Goal: Book appointment/travel/reservation

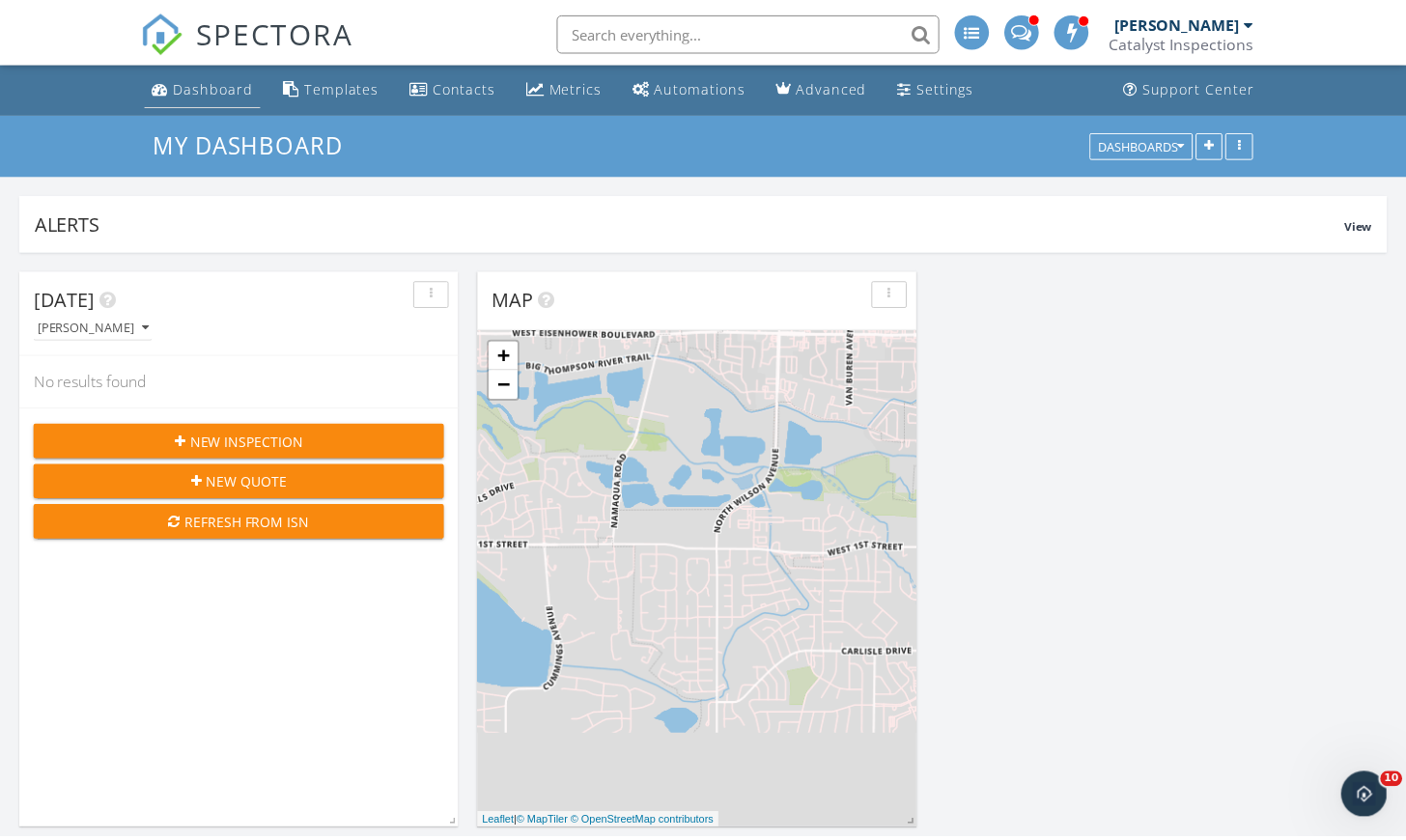
scroll to position [5069, 1434]
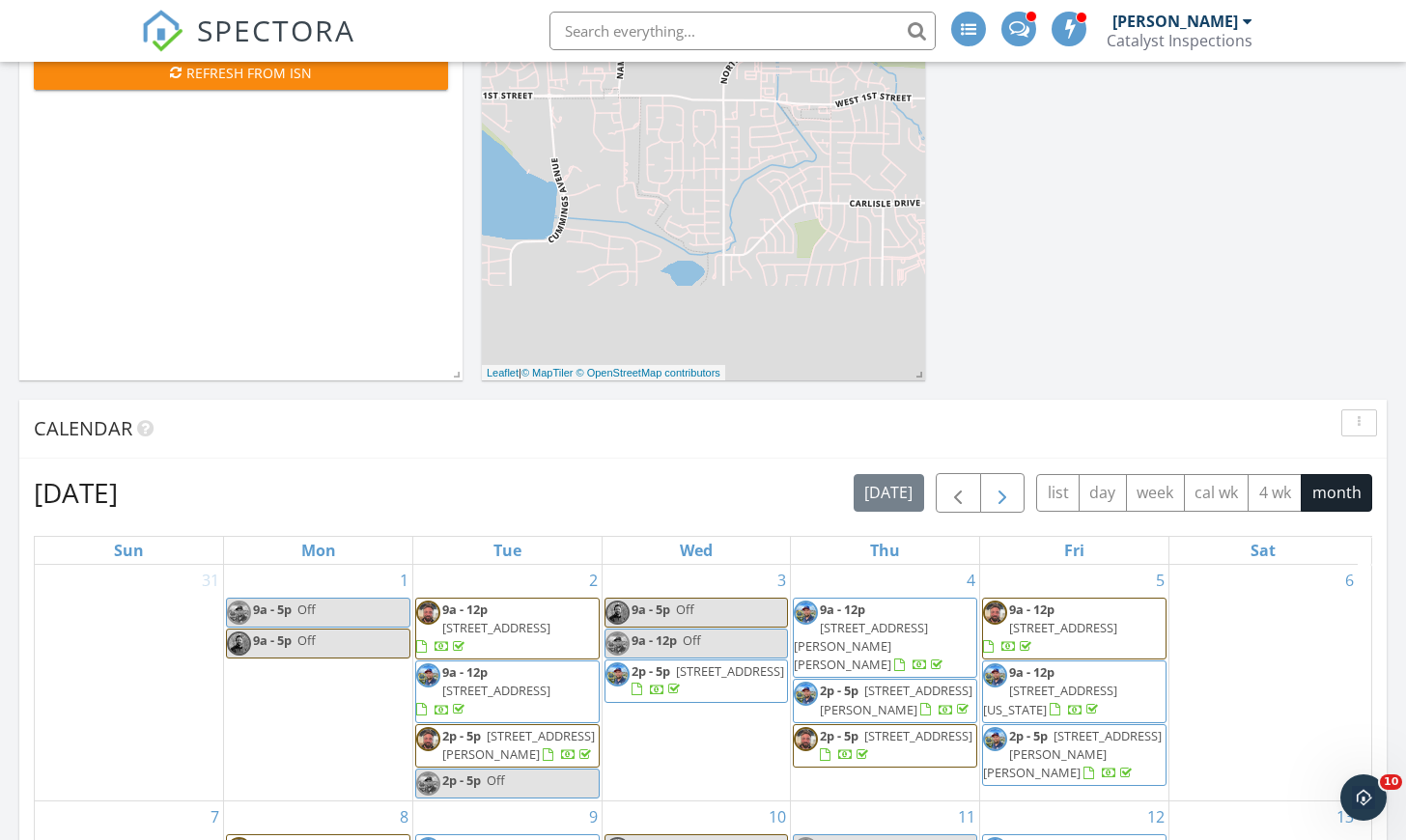
click at [1000, 493] on span "button" at bounding box center [1002, 494] width 23 height 23
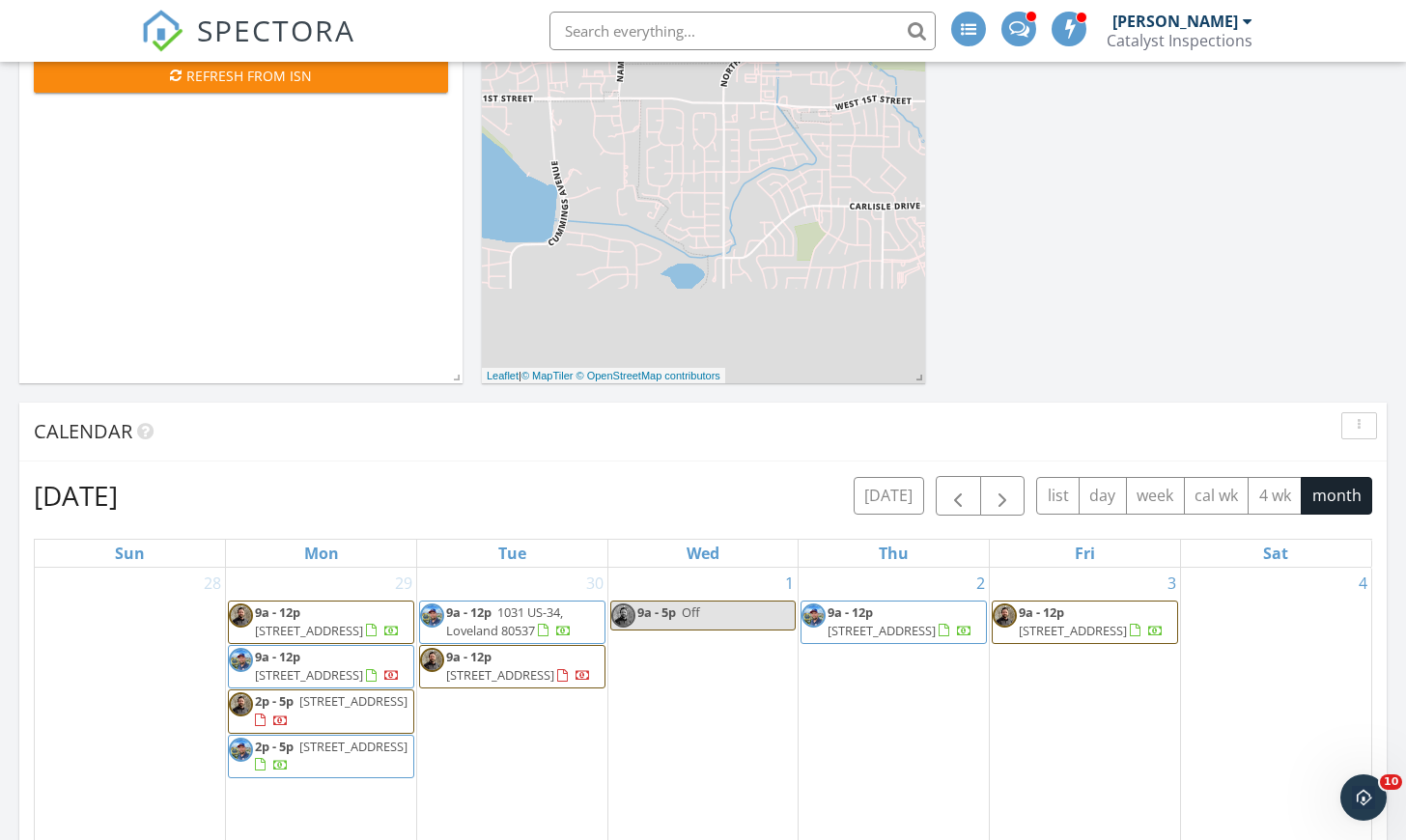
click at [879, 688] on div "2 9a - 12p [STREET_ADDRESS]" at bounding box center [893, 704] width 191 height 272
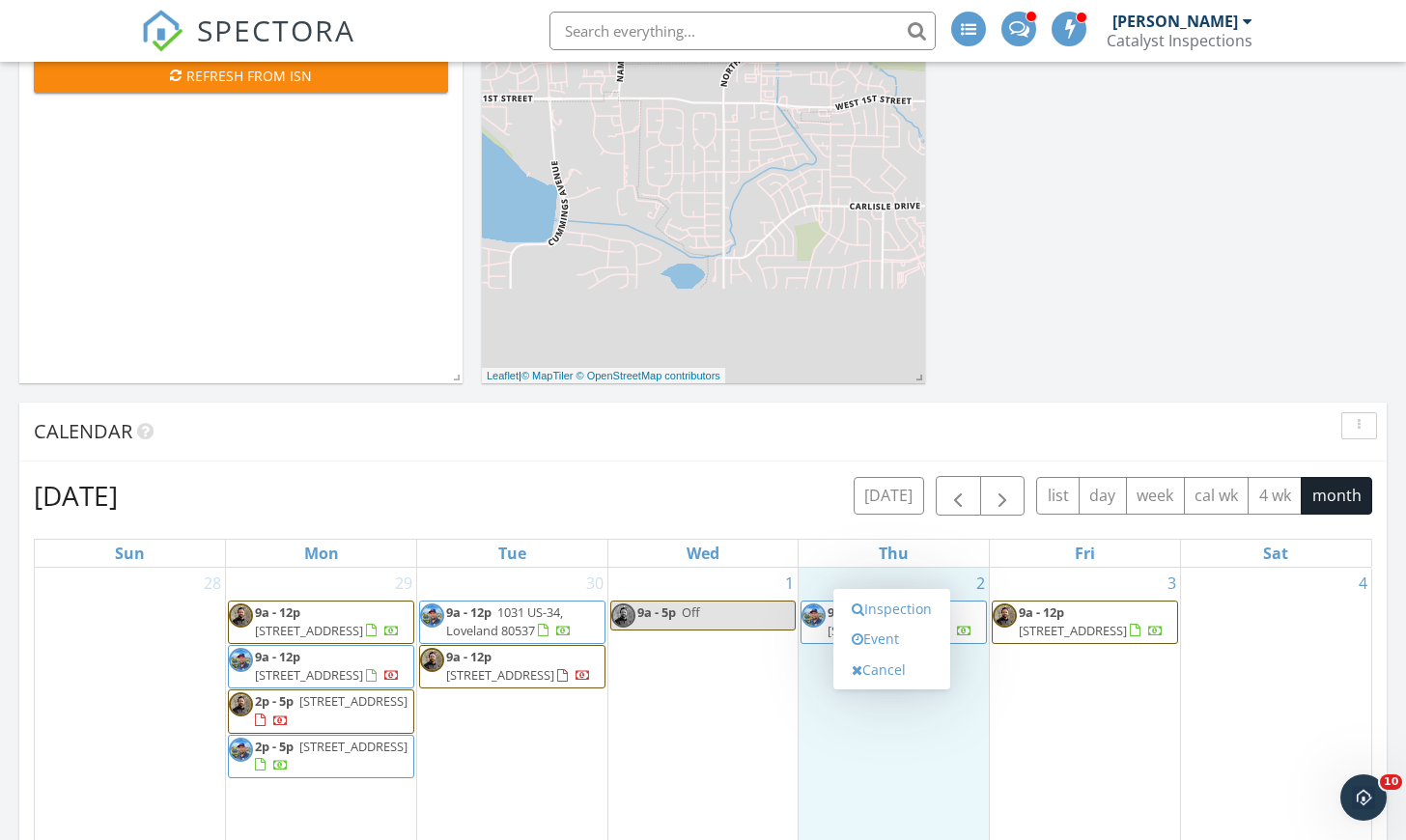
click at [879, 688] on div "Inspection Event Cancel" at bounding box center [891, 640] width 117 height 102
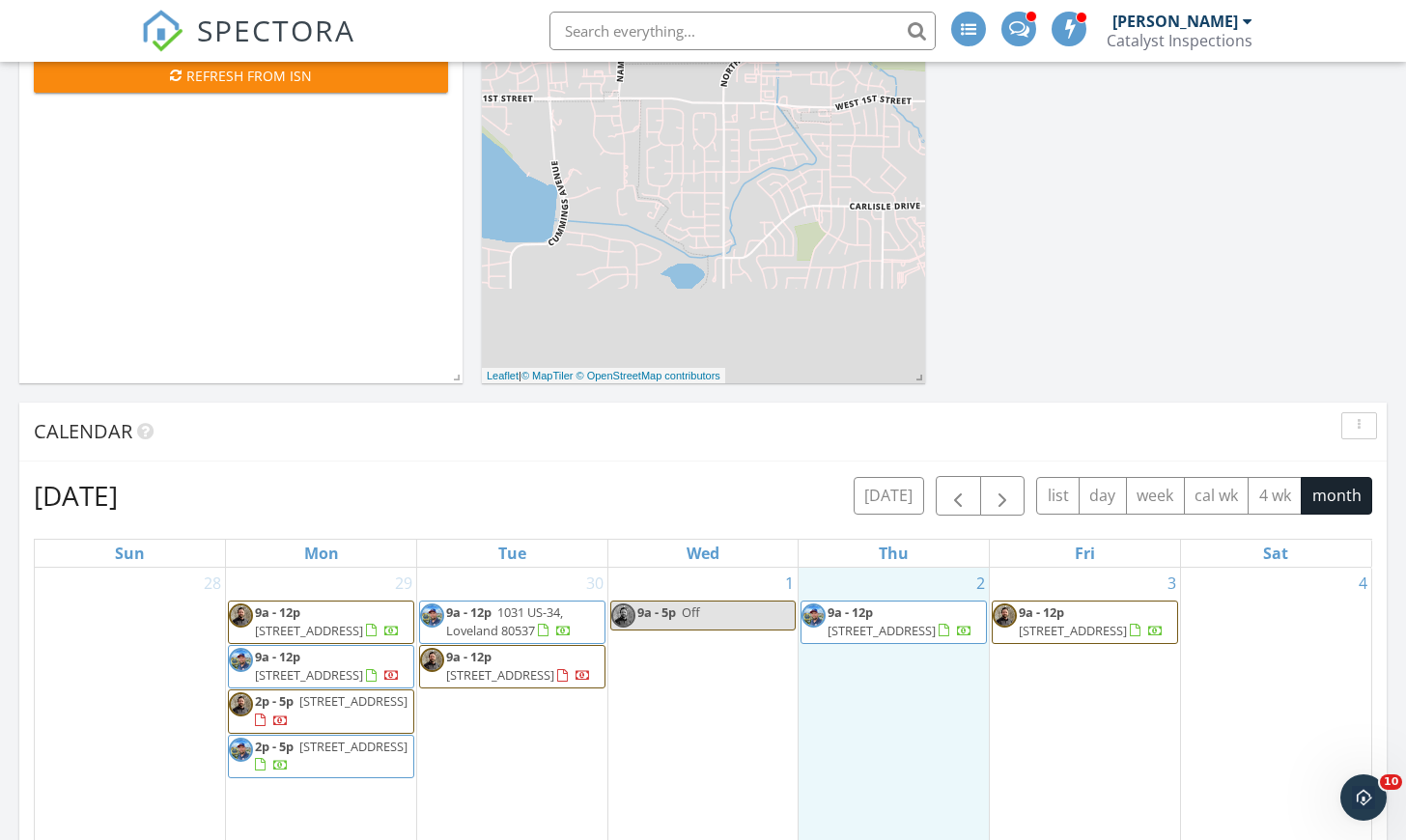
click at [892, 704] on div "2 9a - 12p [STREET_ADDRESS]" at bounding box center [893, 704] width 191 height 272
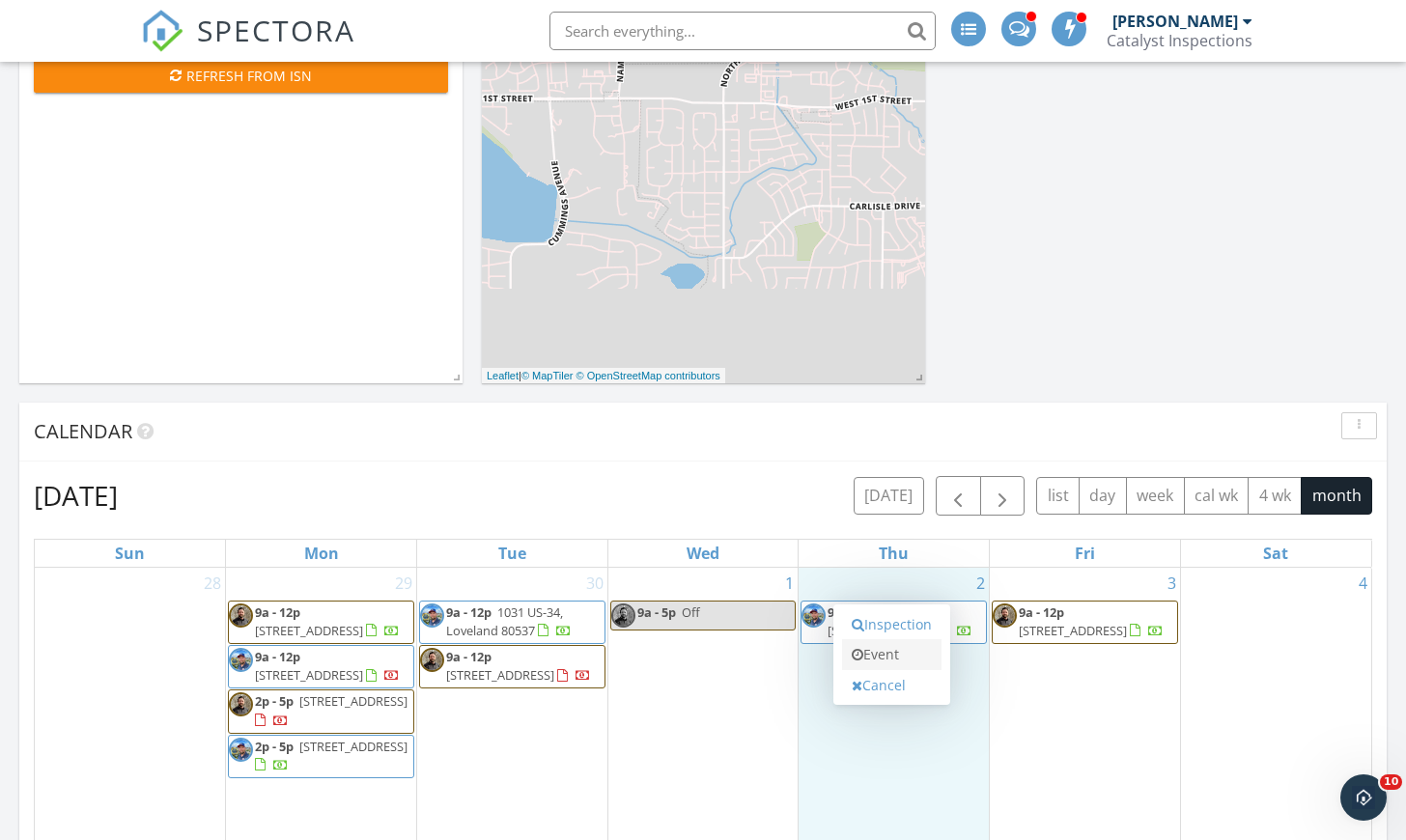
click at [890, 659] on link "Event" at bounding box center [891, 655] width 100 height 31
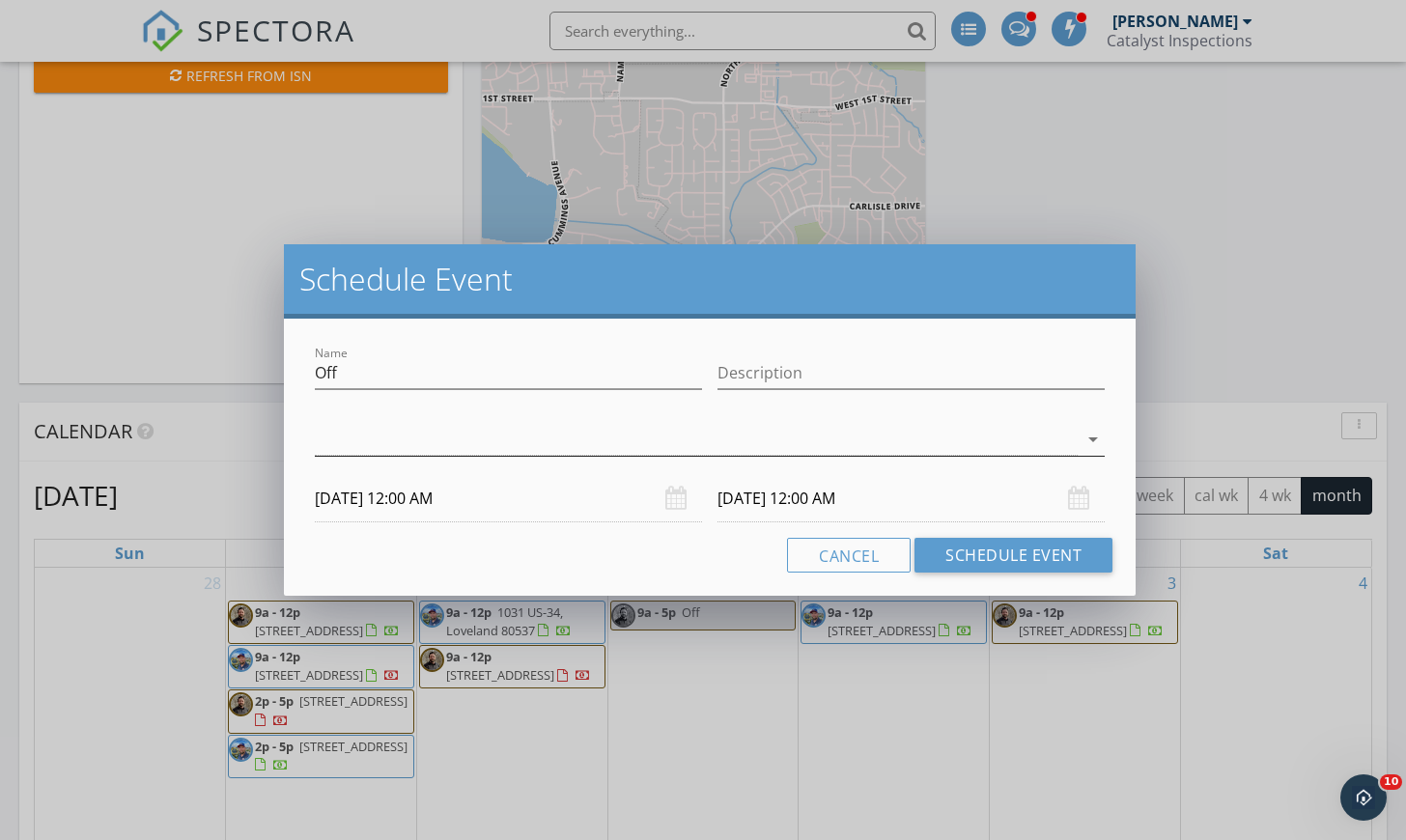
click at [673, 441] on div at bounding box center [696, 439] width 763 height 32
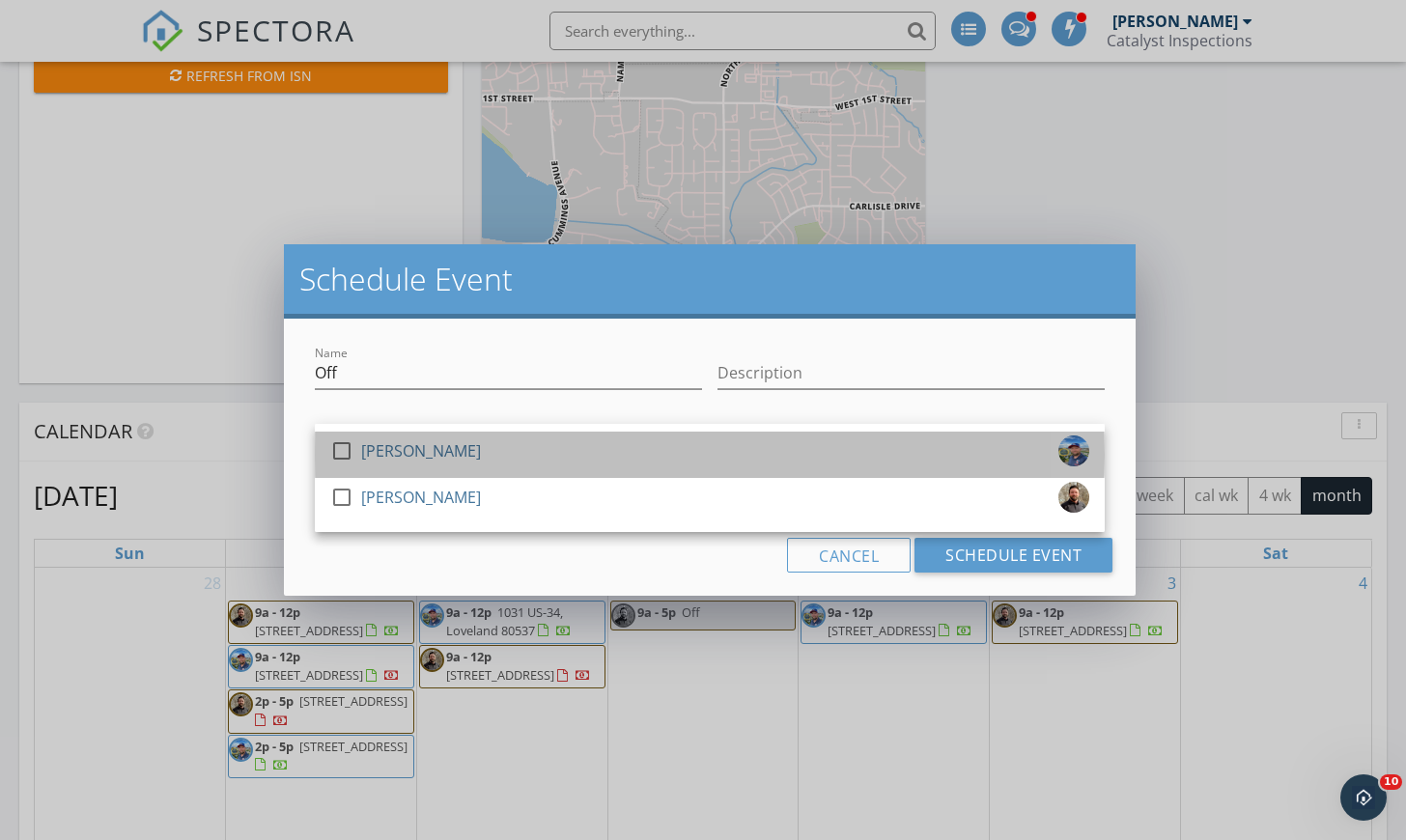
click at [425, 449] on div "[PERSON_NAME]" at bounding box center [421, 451] width 120 height 31
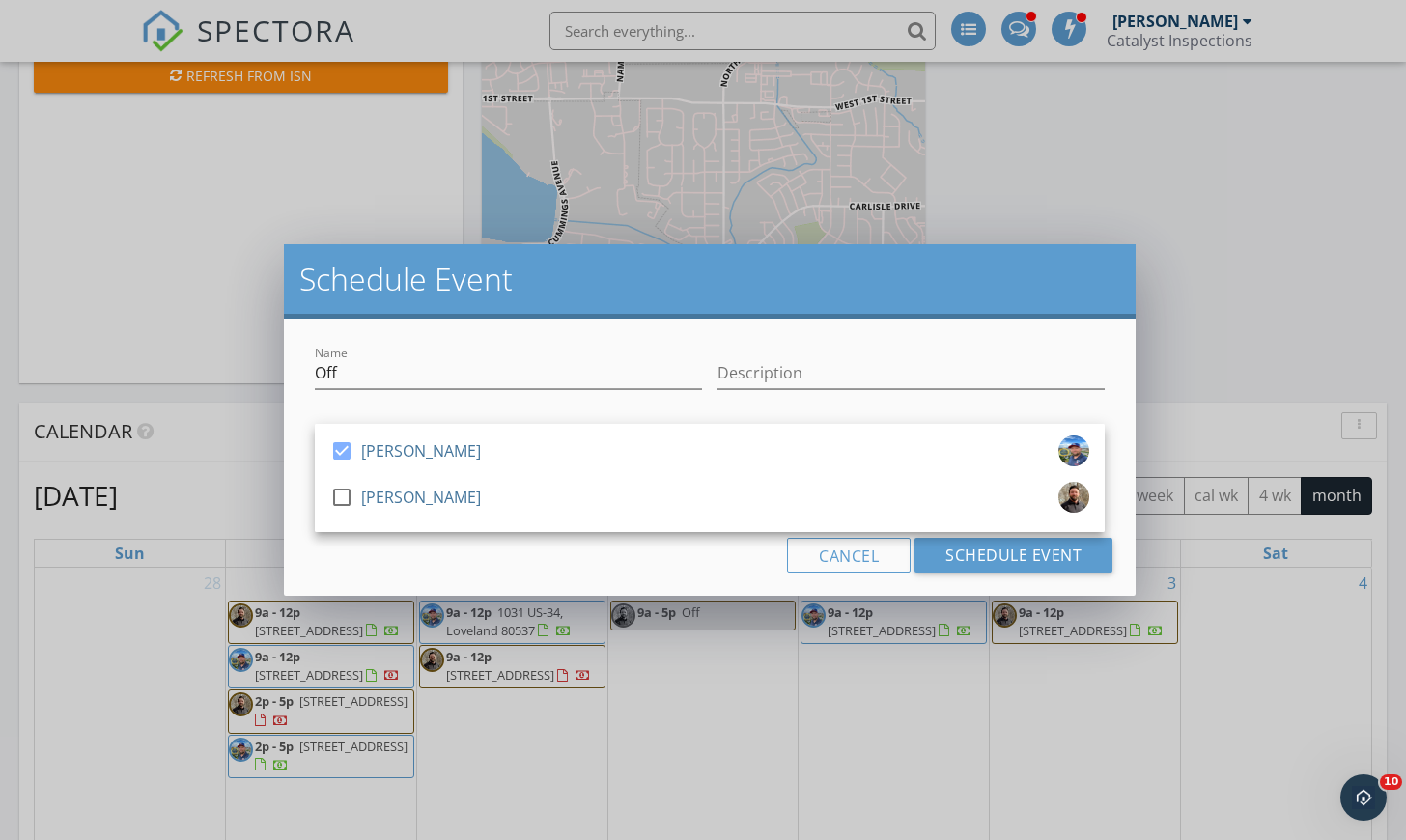
click at [493, 572] on div "Cancel Schedule Event" at bounding box center [709, 555] width 805 height 35
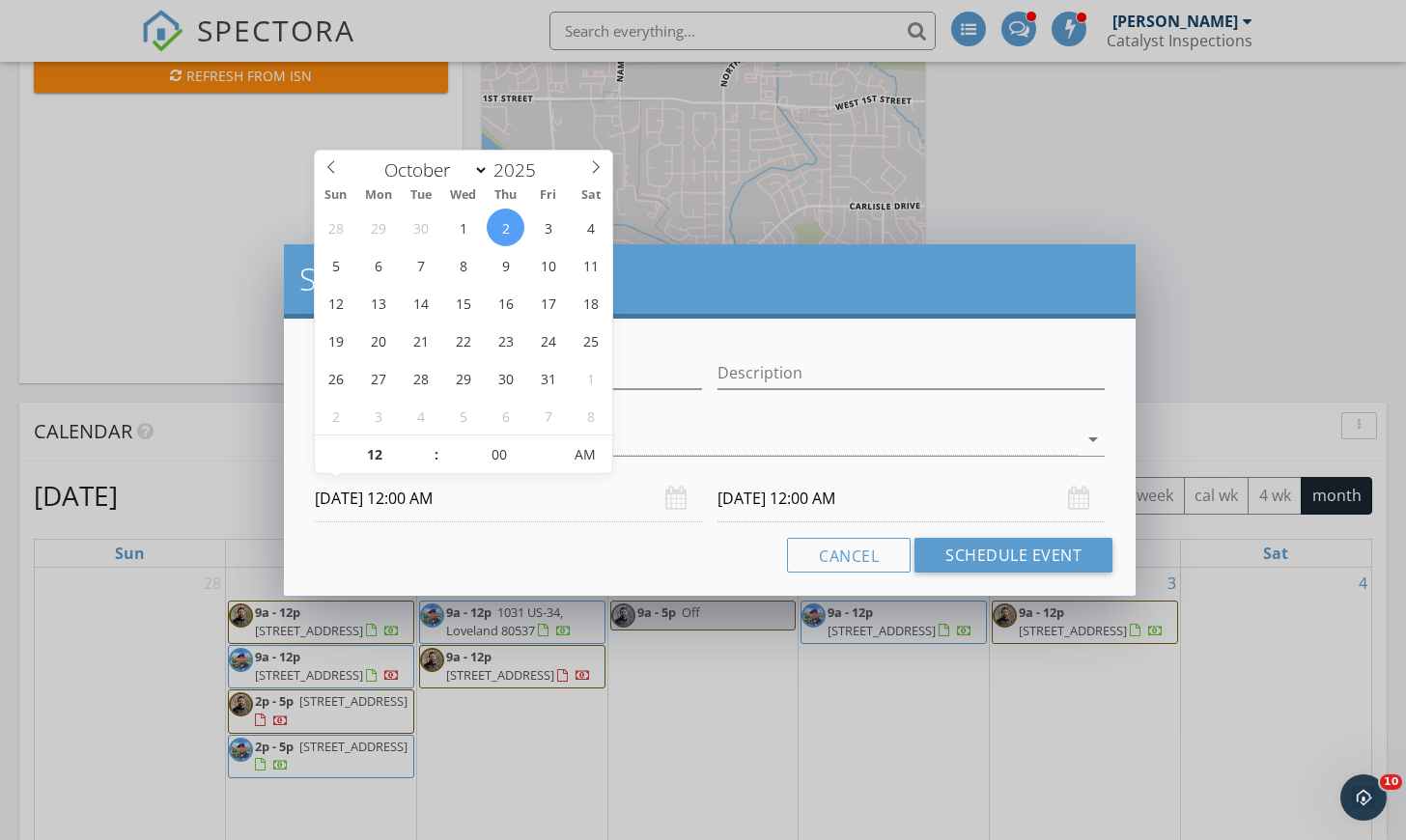
click at [509, 512] on input "[DATE] 12:00 AM" at bounding box center [508, 498] width 387 height 47
type input "01"
type input "[DATE] 1:00 AM"
click at [427, 447] on span at bounding box center [427, 445] width 14 height 19
type input "02"
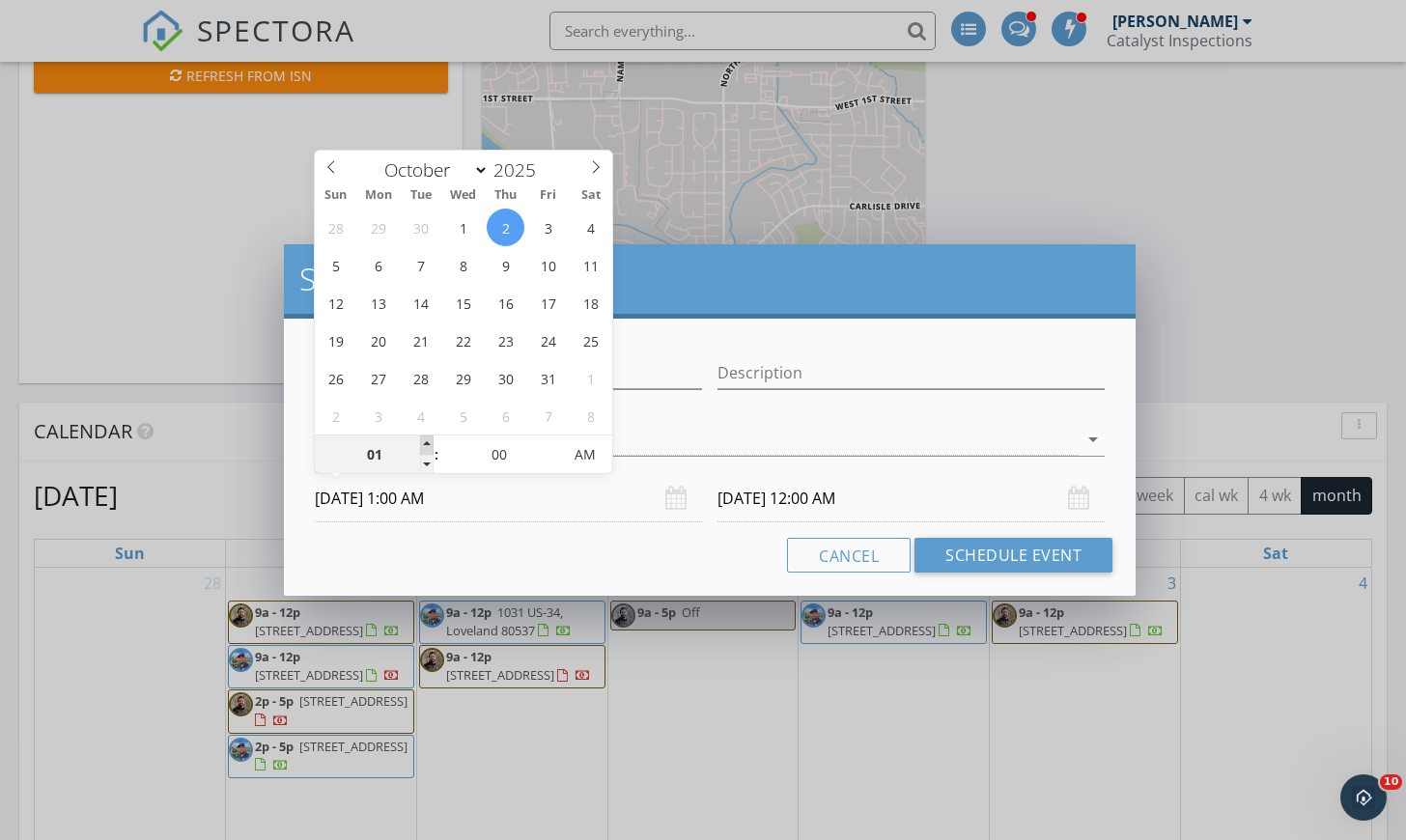
type input "[DATE] 2:00 AM"
click at [427, 447] on span at bounding box center [427, 445] width 14 height 19
type input "[DATE] 2:00 AM"
type input "[DATE] 2:00 PM"
click at [600, 457] on span "PM" at bounding box center [584, 455] width 53 height 39
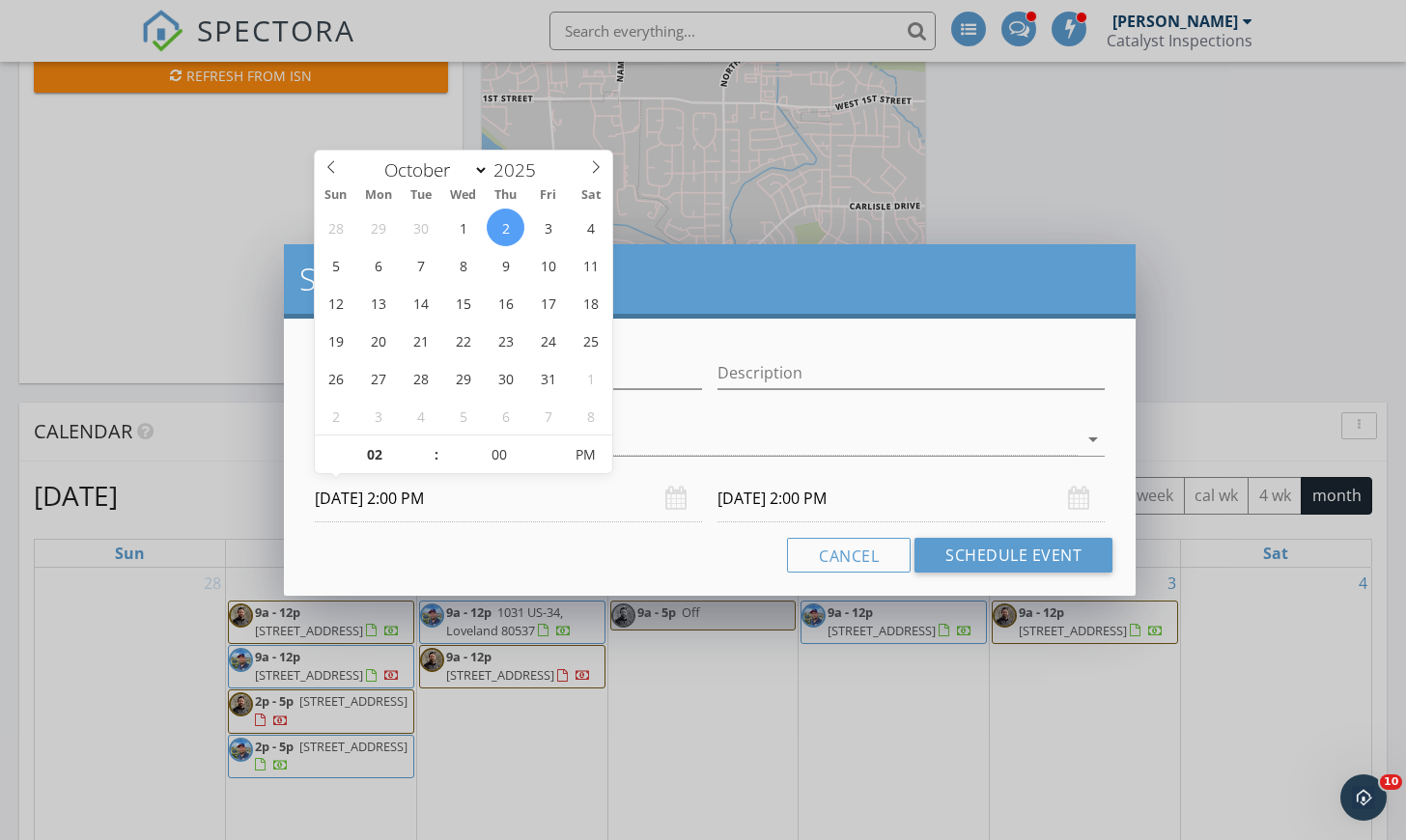
click at [898, 505] on input "[DATE] 2:00 PM" at bounding box center [911, 498] width 387 height 47
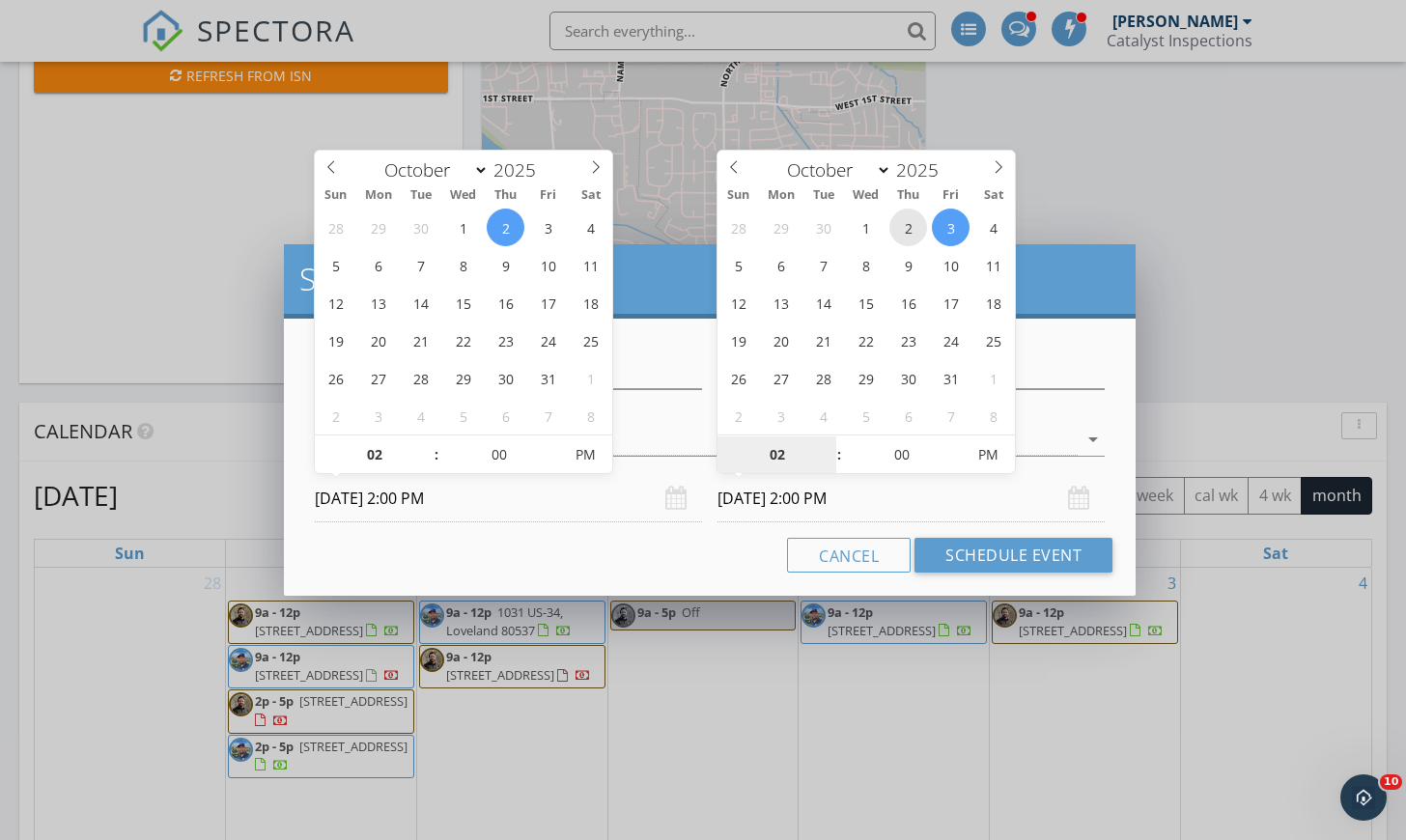
type input "[DATE] 2:00 PM"
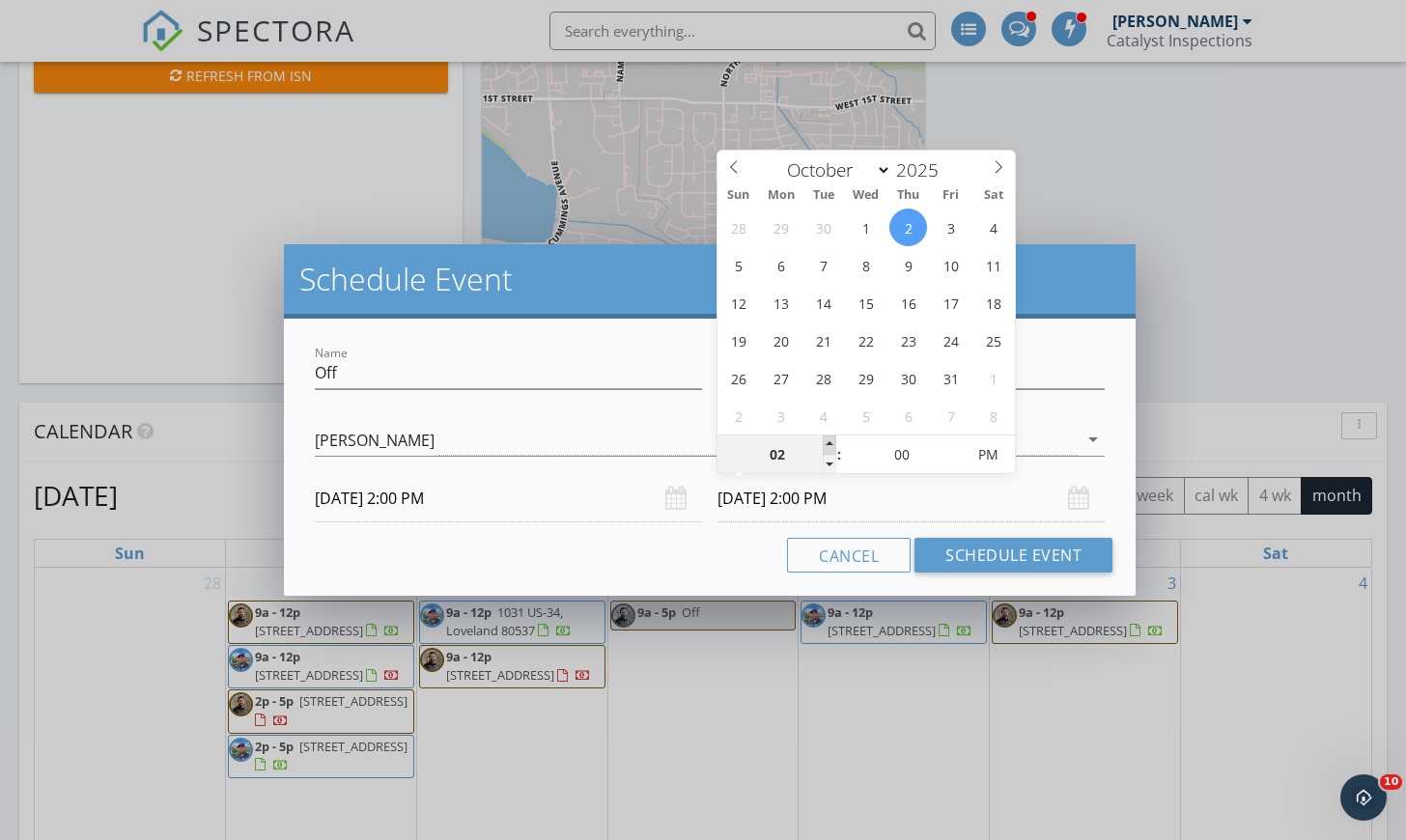
type input "03"
type input "[DATE] 3:00 PM"
click at [828, 444] on span at bounding box center [829, 445] width 14 height 19
type input "04"
type input "[DATE] 4:00 PM"
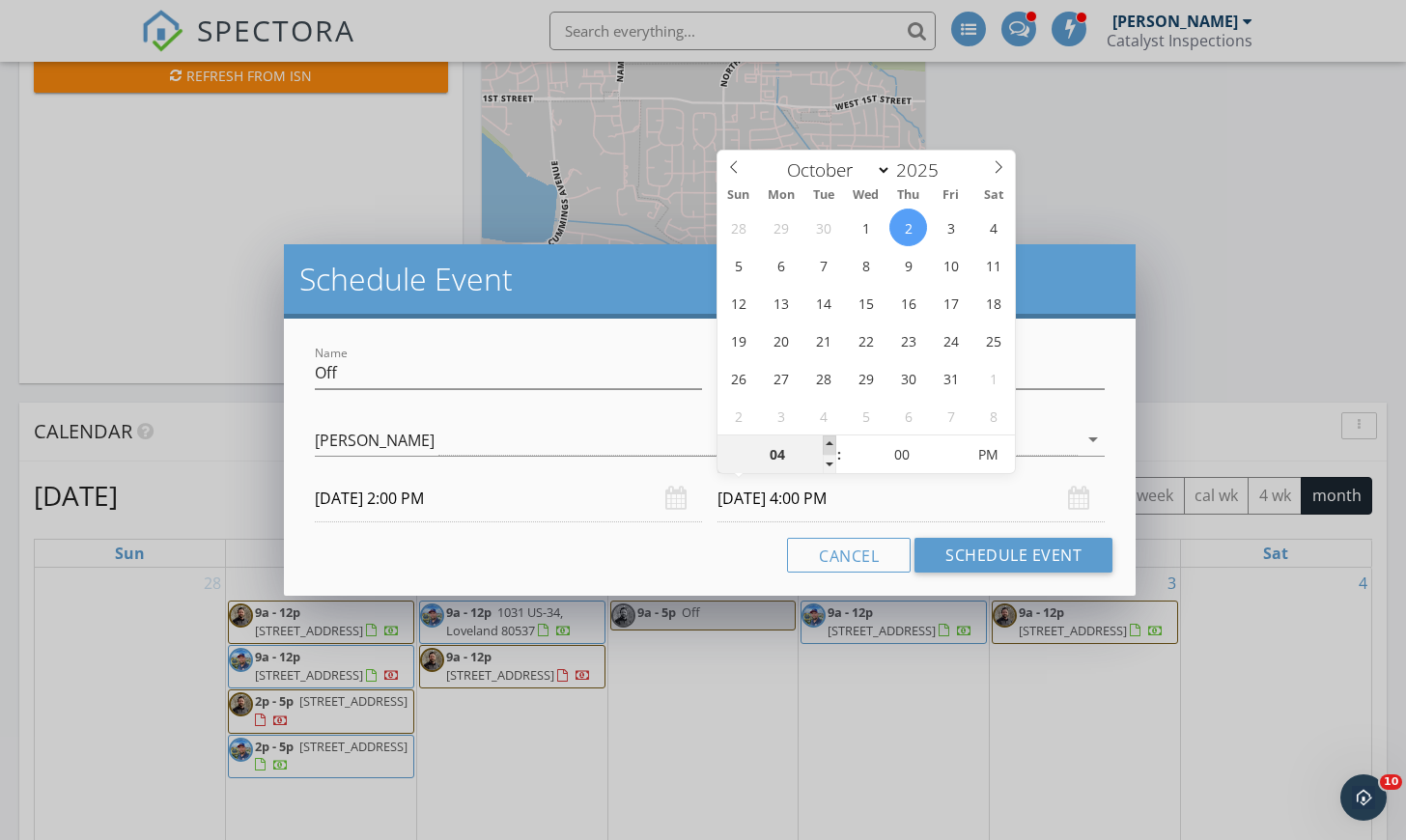
click at [828, 444] on span at bounding box center [829, 445] width 14 height 19
type input "05"
type input "[DATE] 5:00 PM"
click at [828, 444] on span at bounding box center [829, 445] width 14 height 19
click at [1006, 557] on button "Schedule Event" at bounding box center [1013, 555] width 198 height 35
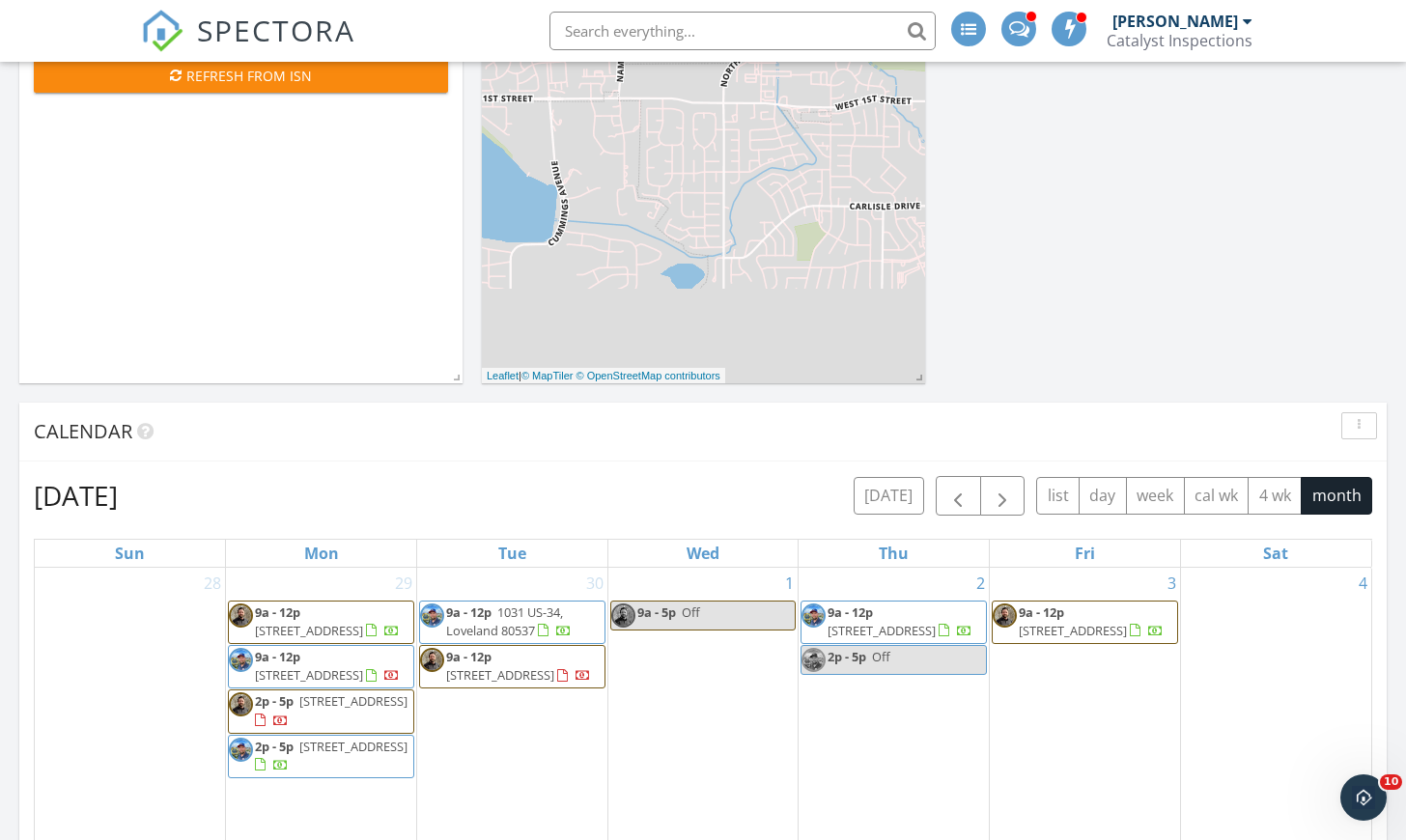
click at [1145, 701] on div "3 9a - 12p [STREET_ADDRESS]" at bounding box center [1085, 704] width 191 height 272
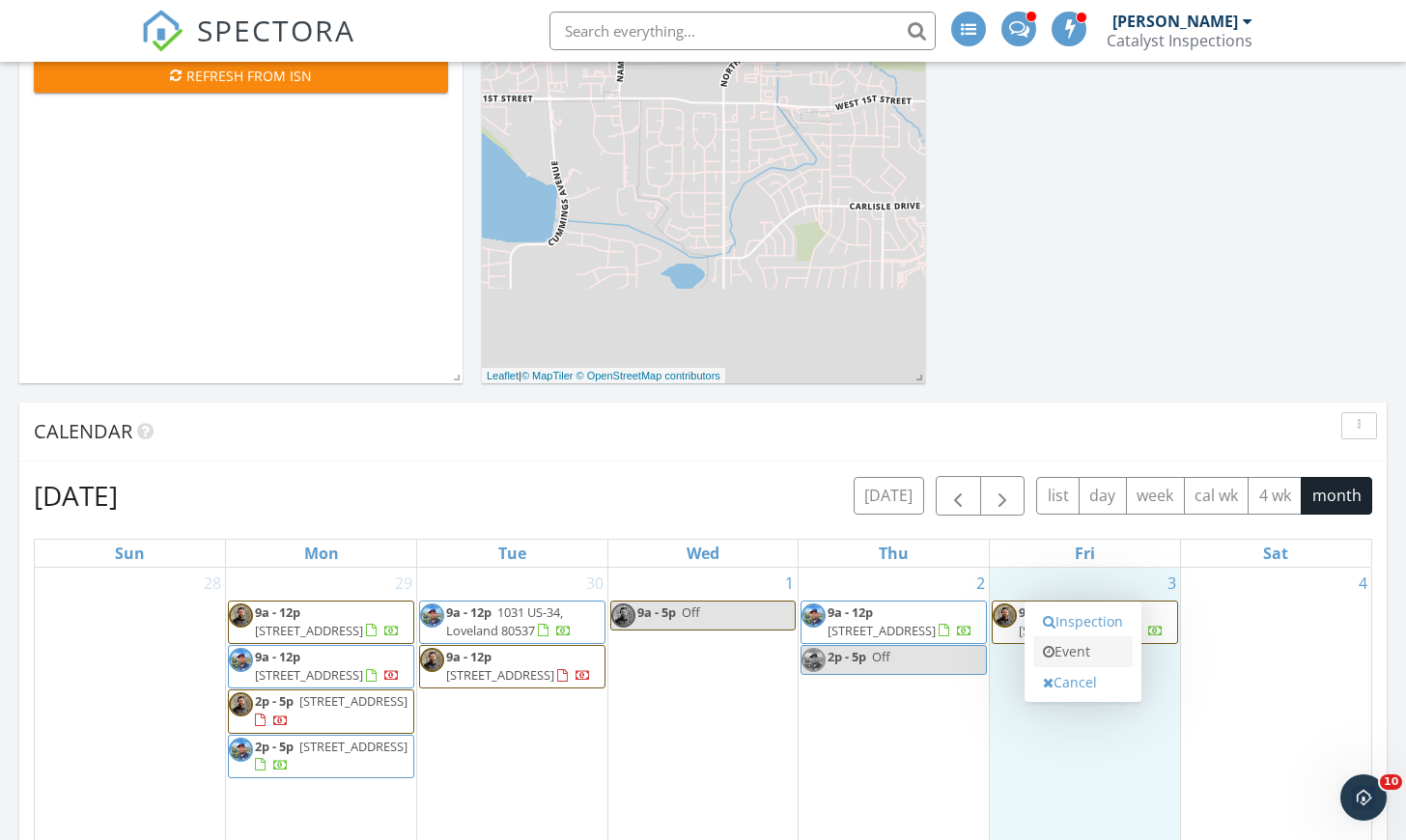
click at [1092, 652] on link "Event" at bounding box center [1083, 652] width 100 height 31
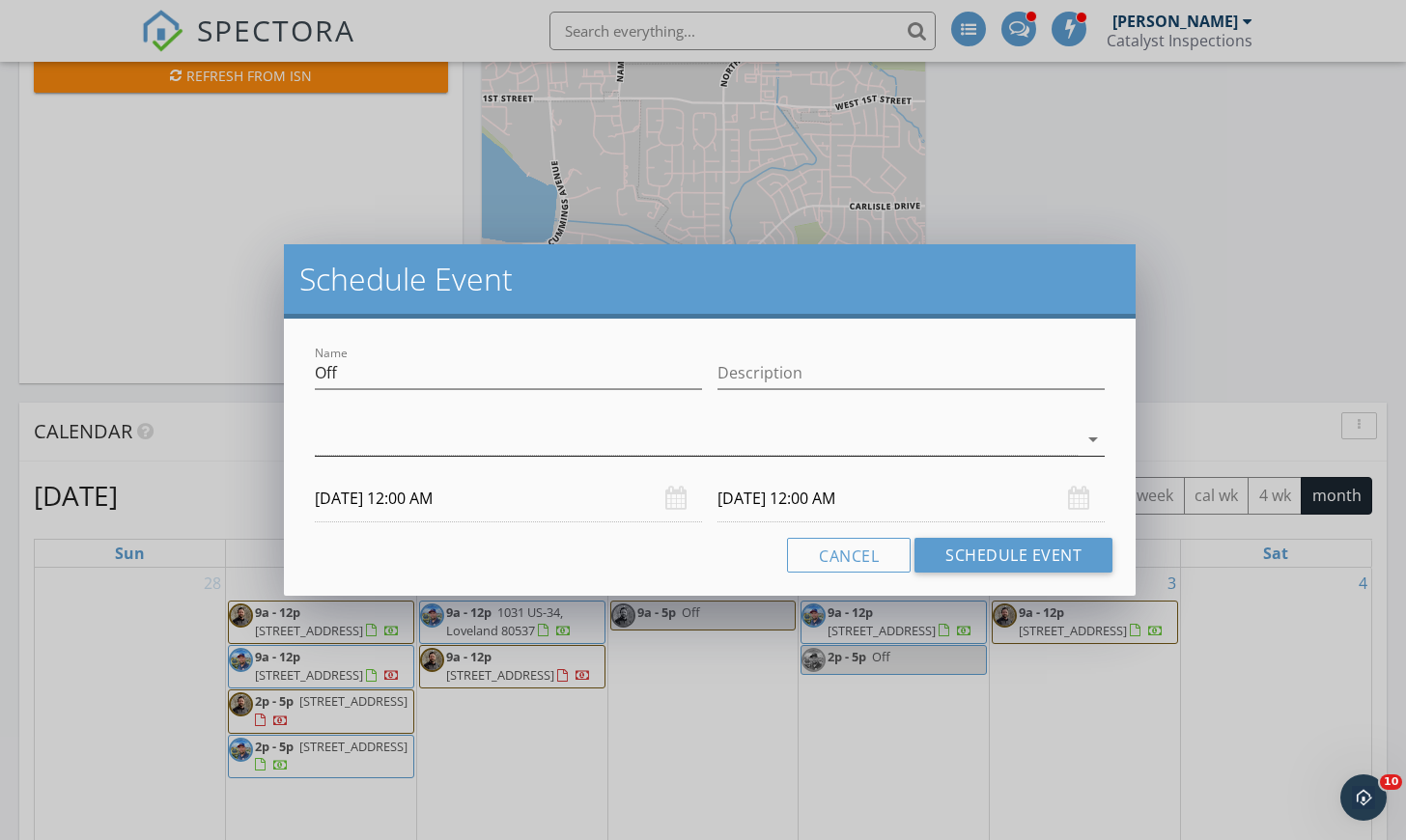
click at [676, 445] on div at bounding box center [696, 439] width 763 height 32
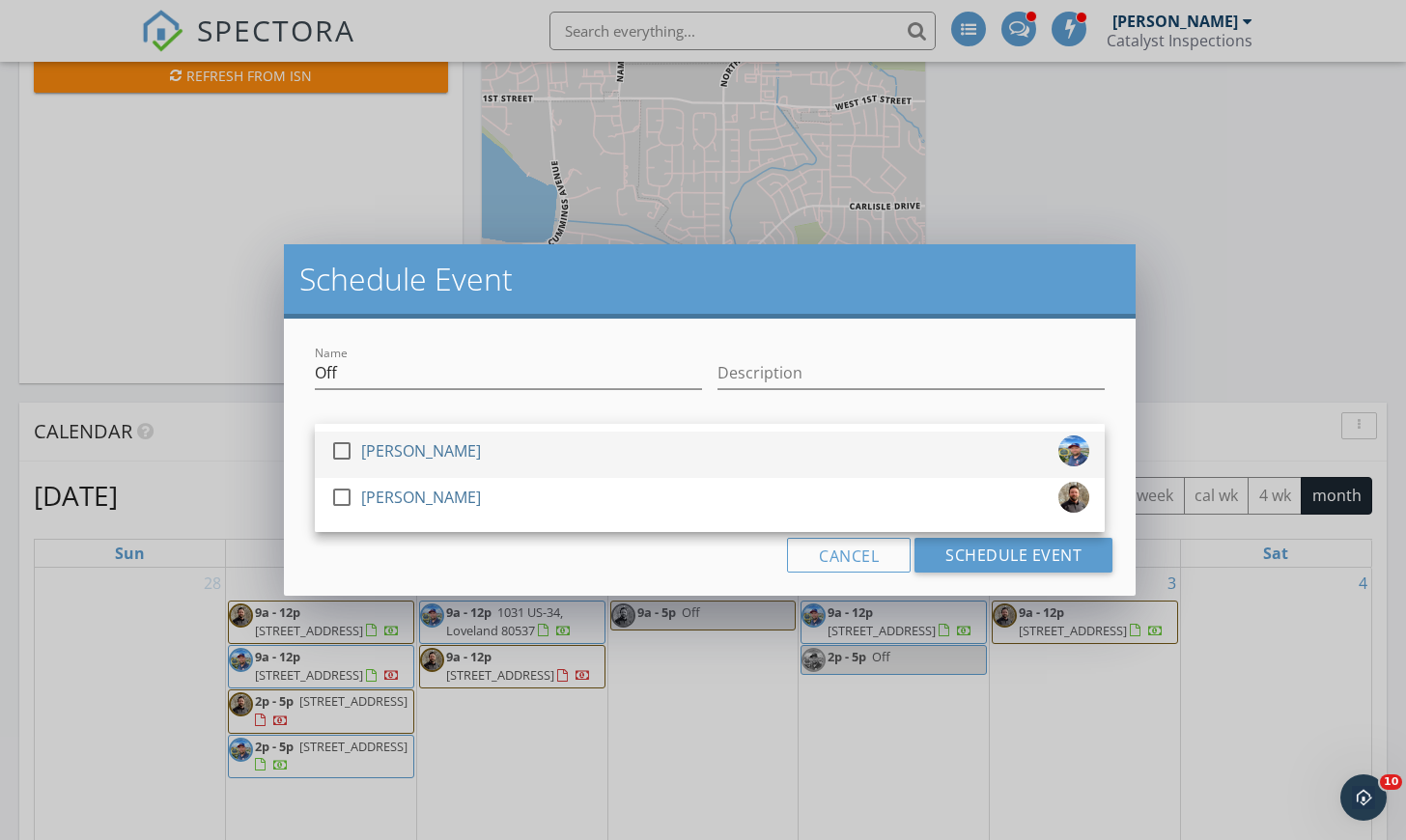
click at [569, 458] on div "check_box_outline_blank [PERSON_NAME]" at bounding box center [709, 455] width 759 height 39
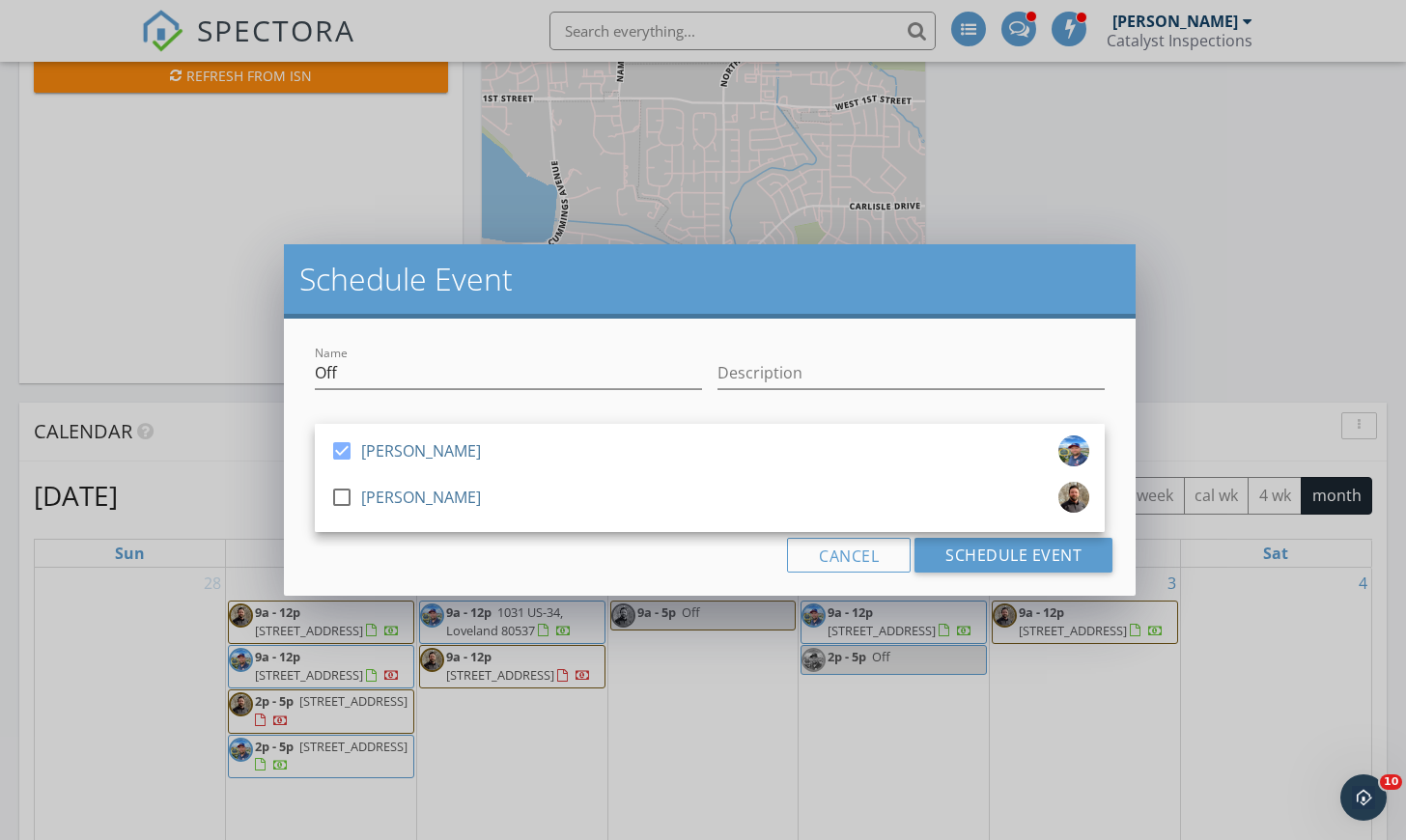
click at [586, 588] on div "Name Off Description check_box [PERSON_NAME] check_box_outline_blank [PERSON_NA…" at bounding box center [709, 457] width 852 height 277
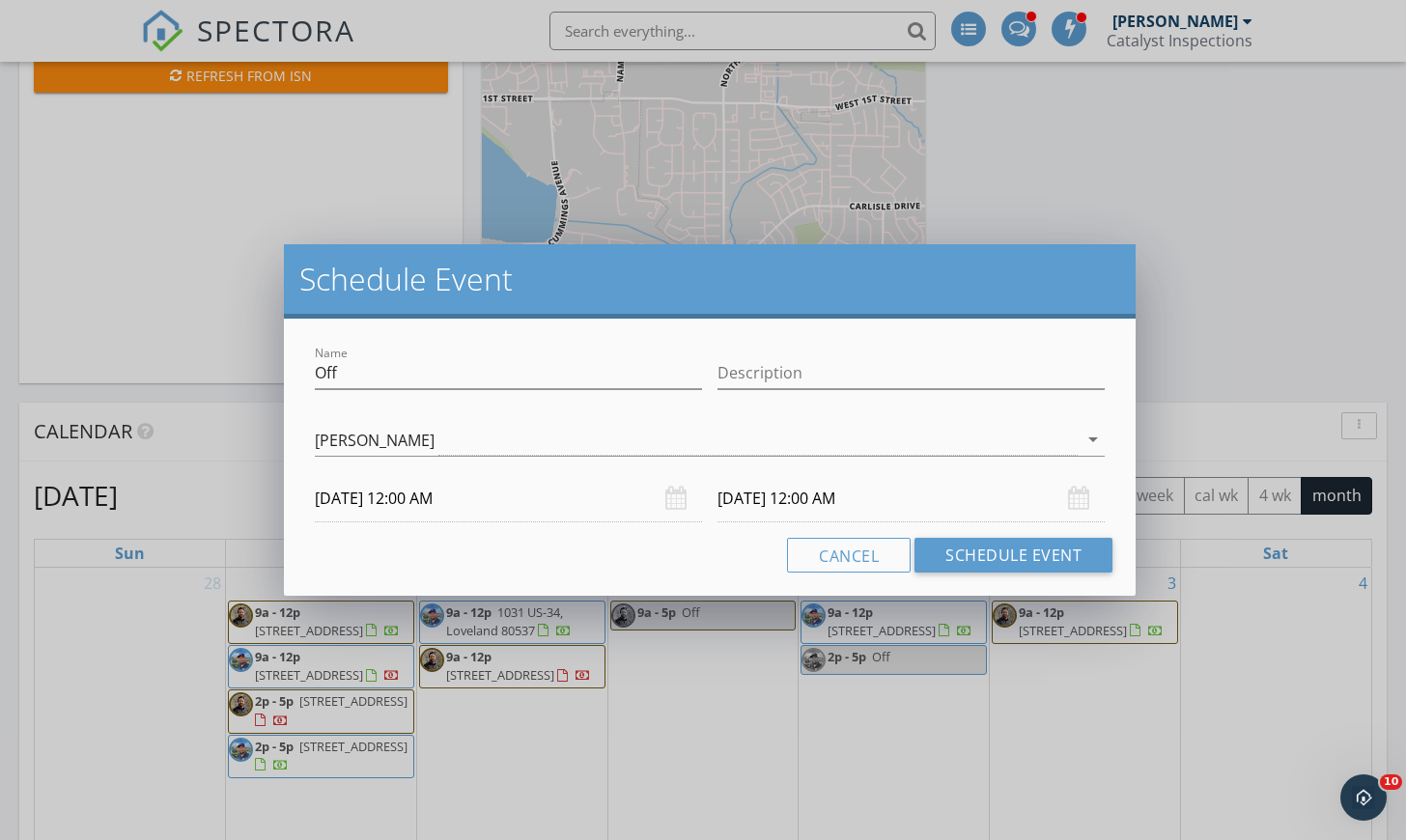
click at [512, 496] on input "[DATE] 12:00 AM" at bounding box center [508, 498] width 387 height 47
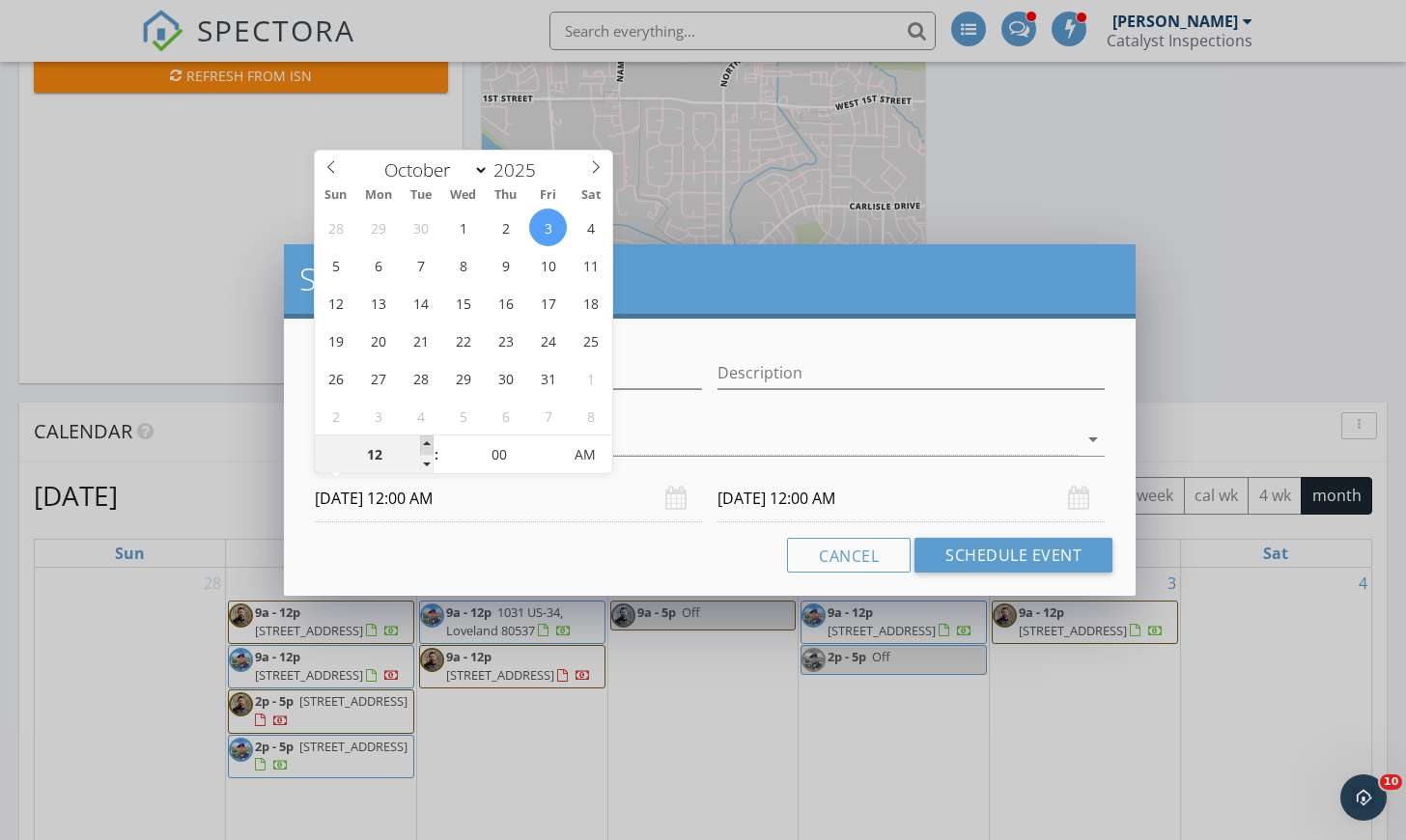
type input "01"
type input "[DATE] 1:00 AM"
click at [428, 446] on span at bounding box center [427, 445] width 14 height 19
type input "02"
type input "[DATE] 2:00 AM"
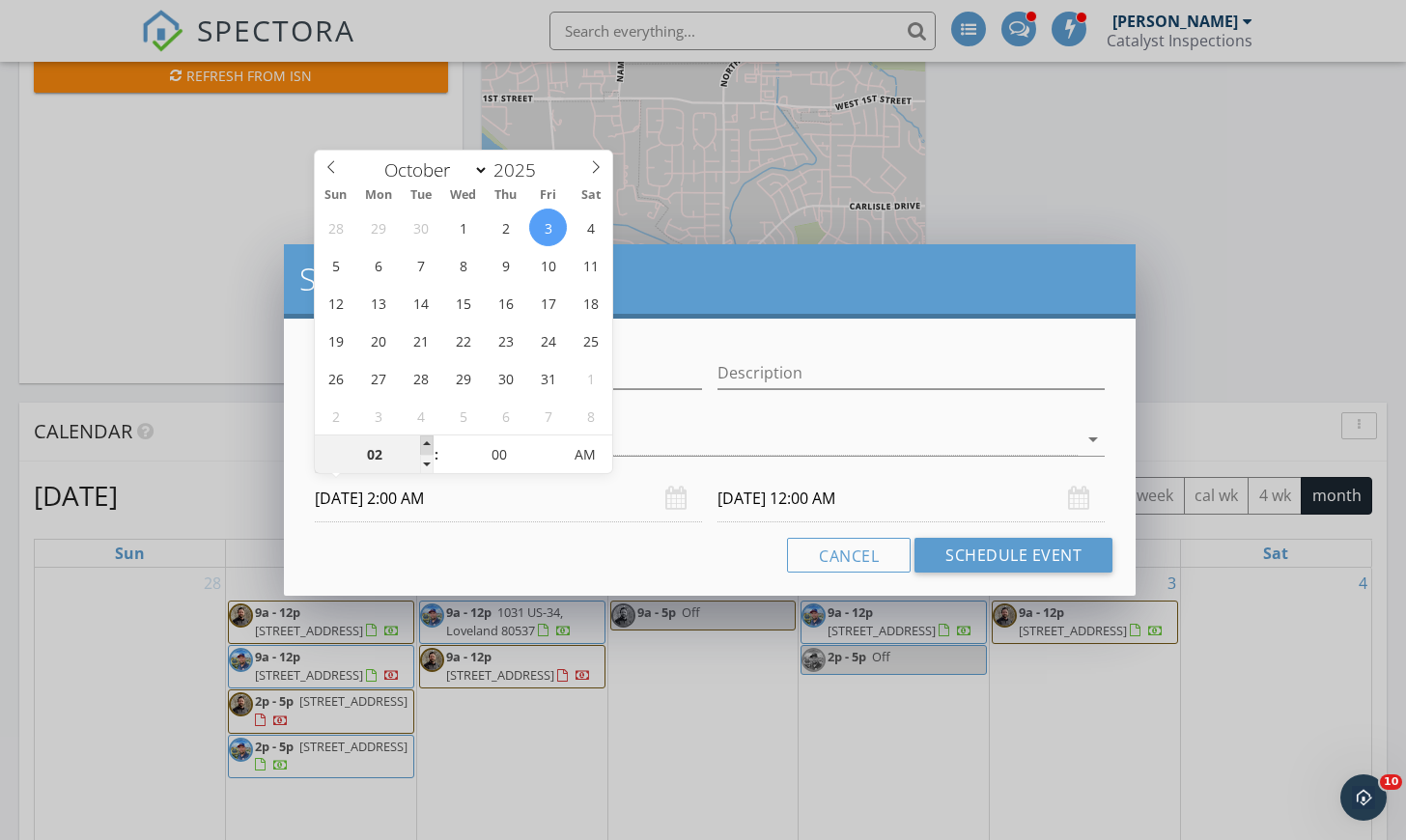
click at [428, 446] on span at bounding box center [427, 445] width 14 height 19
type input "03"
type input "[DATE] 3:00 AM"
click at [428, 446] on span at bounding box center [427, 445] width 14 height 19
type input "04"
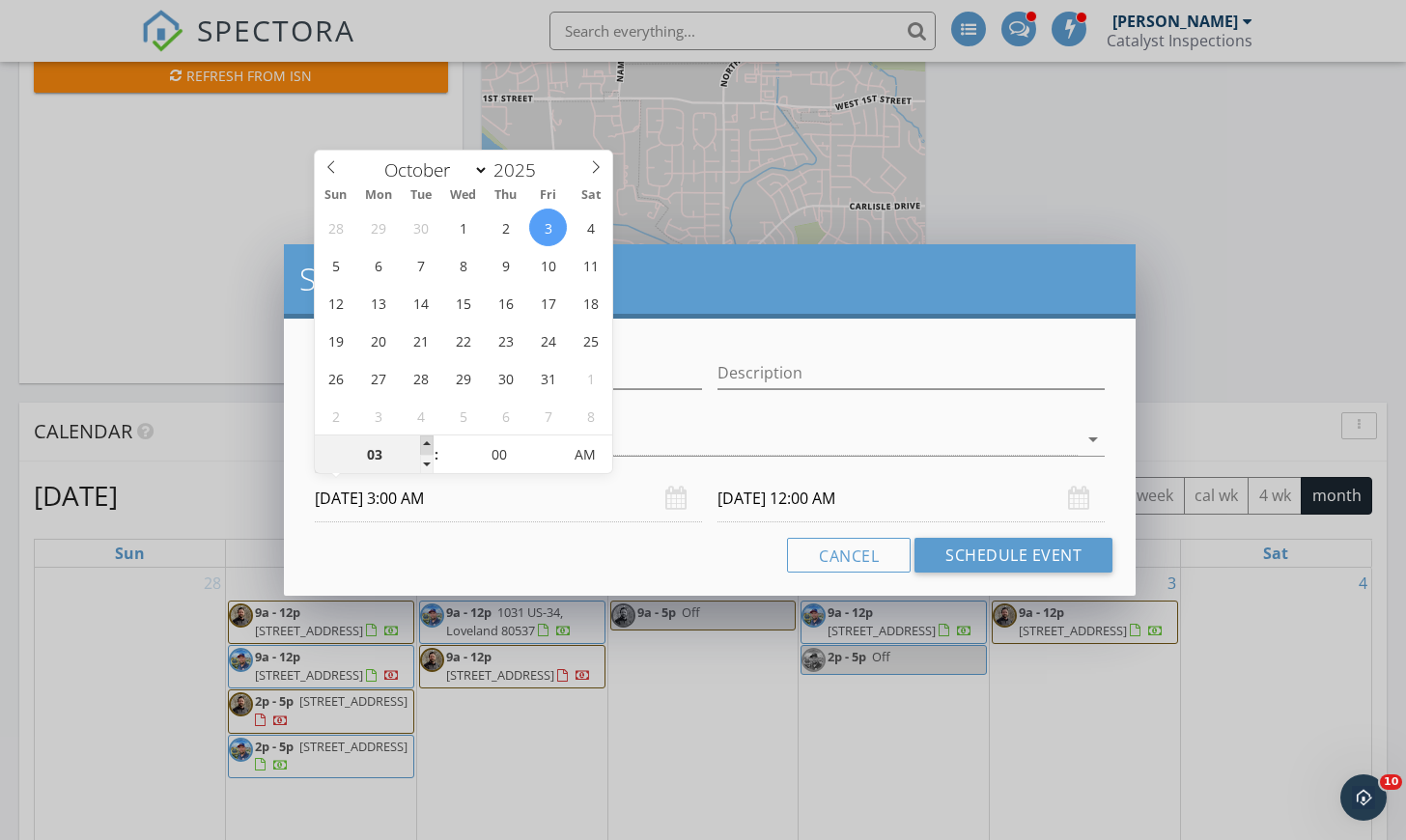
type input "[DATE] 4:00 AM"
click at [428, 446] on span at bounding box center [427, 445] width 14 height 19
type input "05"
type input "[DATE] 5:00 AM"
click at [428, 446] on span at bounding box center [427, 445] width 14 height 19
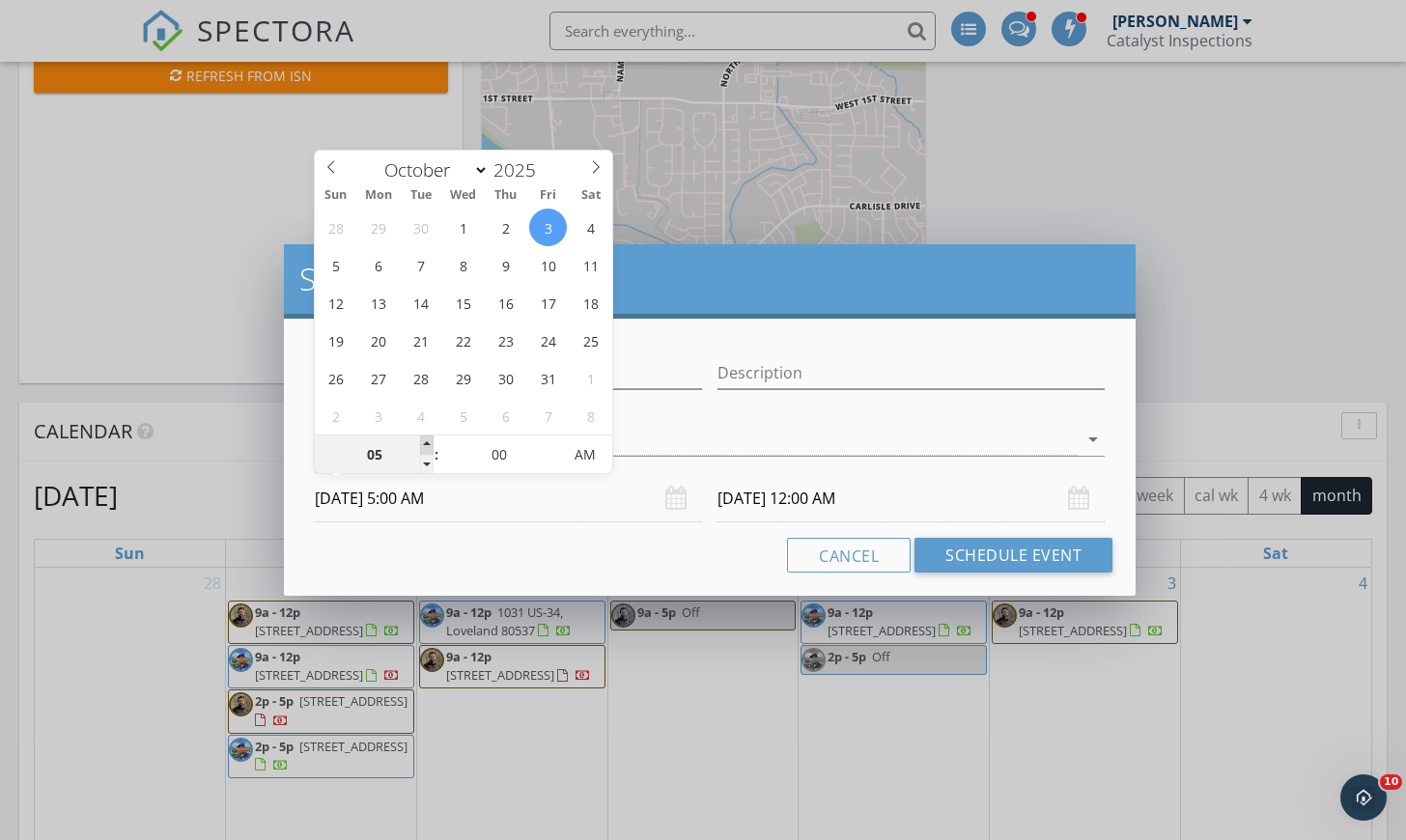
type input "06"
type input "[DATE] 6:00 AM"
click at [428, 446] on span at bounding box center [427, 445] width 14 height 19
type input "07"
type input "[DATE] 7:00 AM"
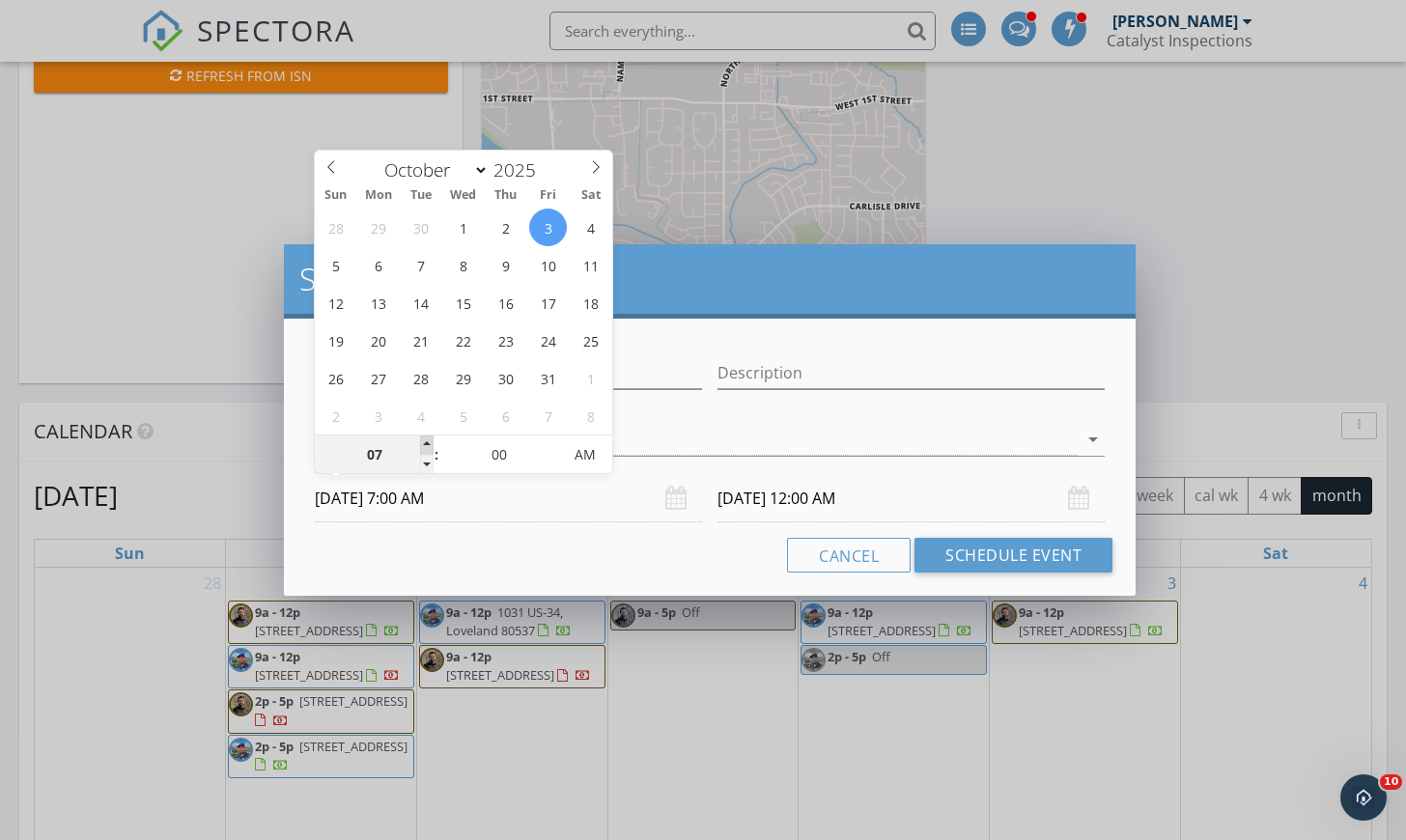
click at [428, 446] on span at bounding box center [427, 445] width 14 height 19
type input "08"
type input "[DATE] 8:00 AM"
click at [428, 446] on span at bounding box center [427, 445] width 14 height 19
type input "[DATE] 8:00 AM"
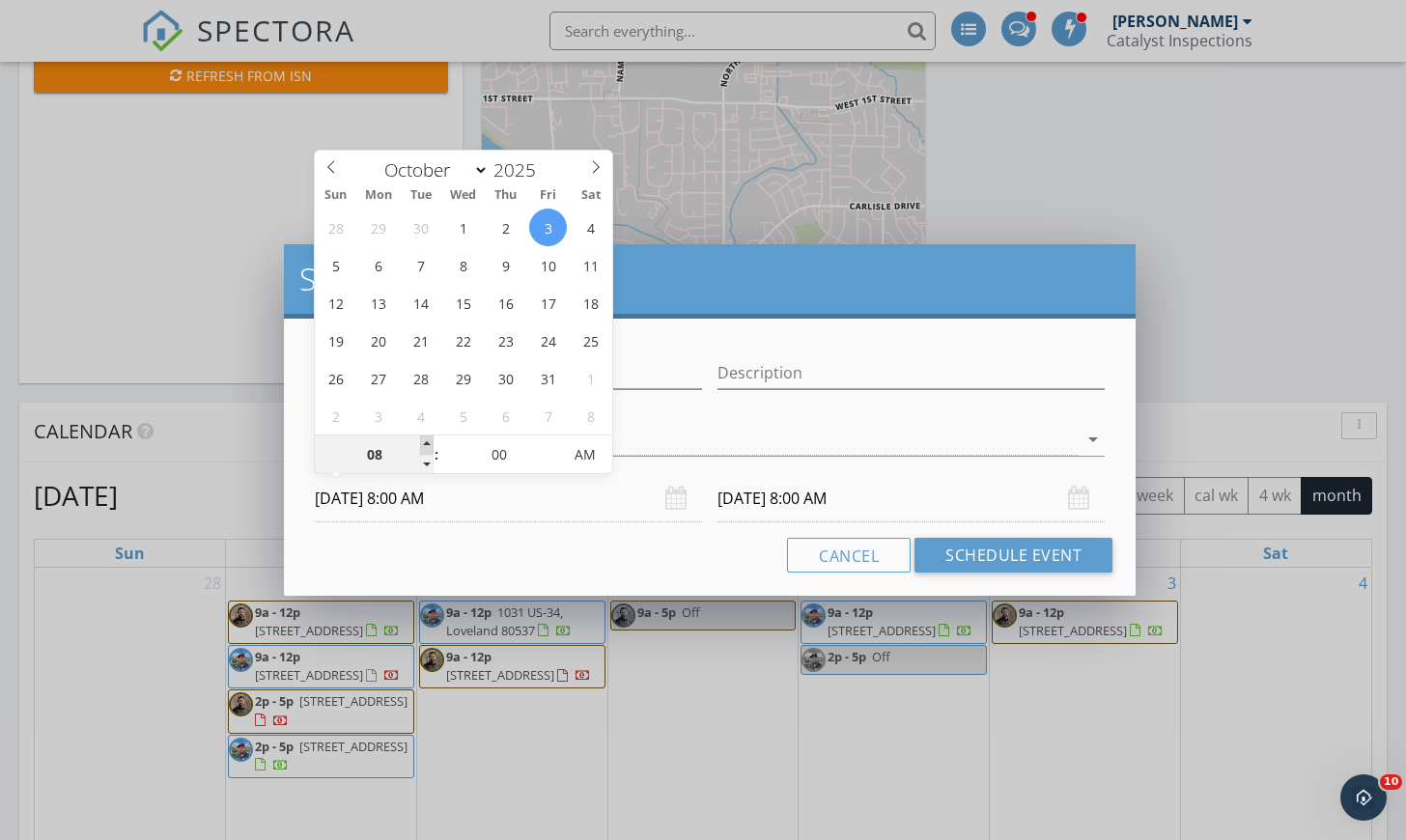
type input "09"
type input "[DATE] 9:00 AM"
click at [427, 447] on span at bounding box center [427, 445] width 14 height 19
click at [884, 505] on input "[DATE] 9:00 AM" at bounding box center [911, 498] width 387 height 47
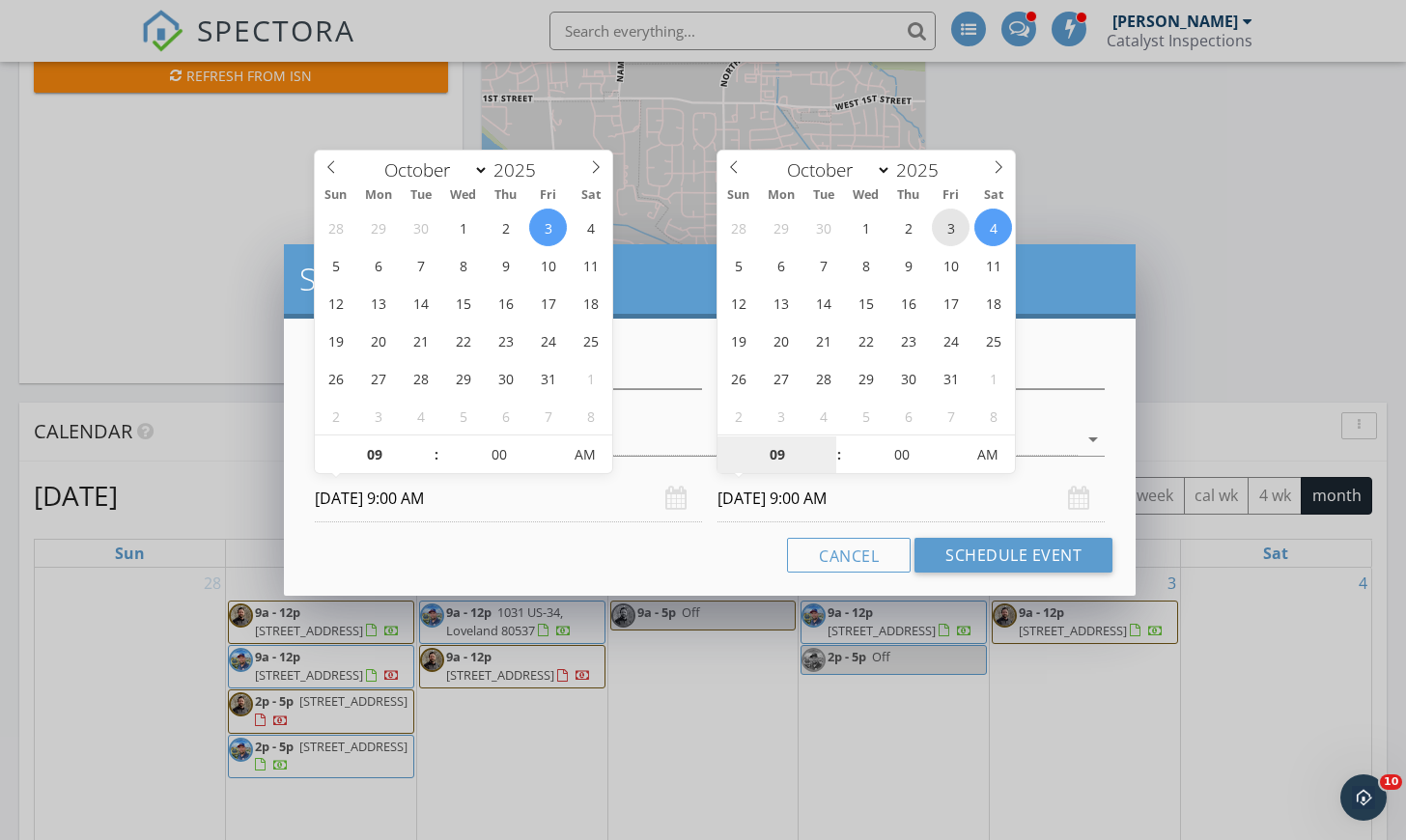
type input "[DATE] 9:00 AM"
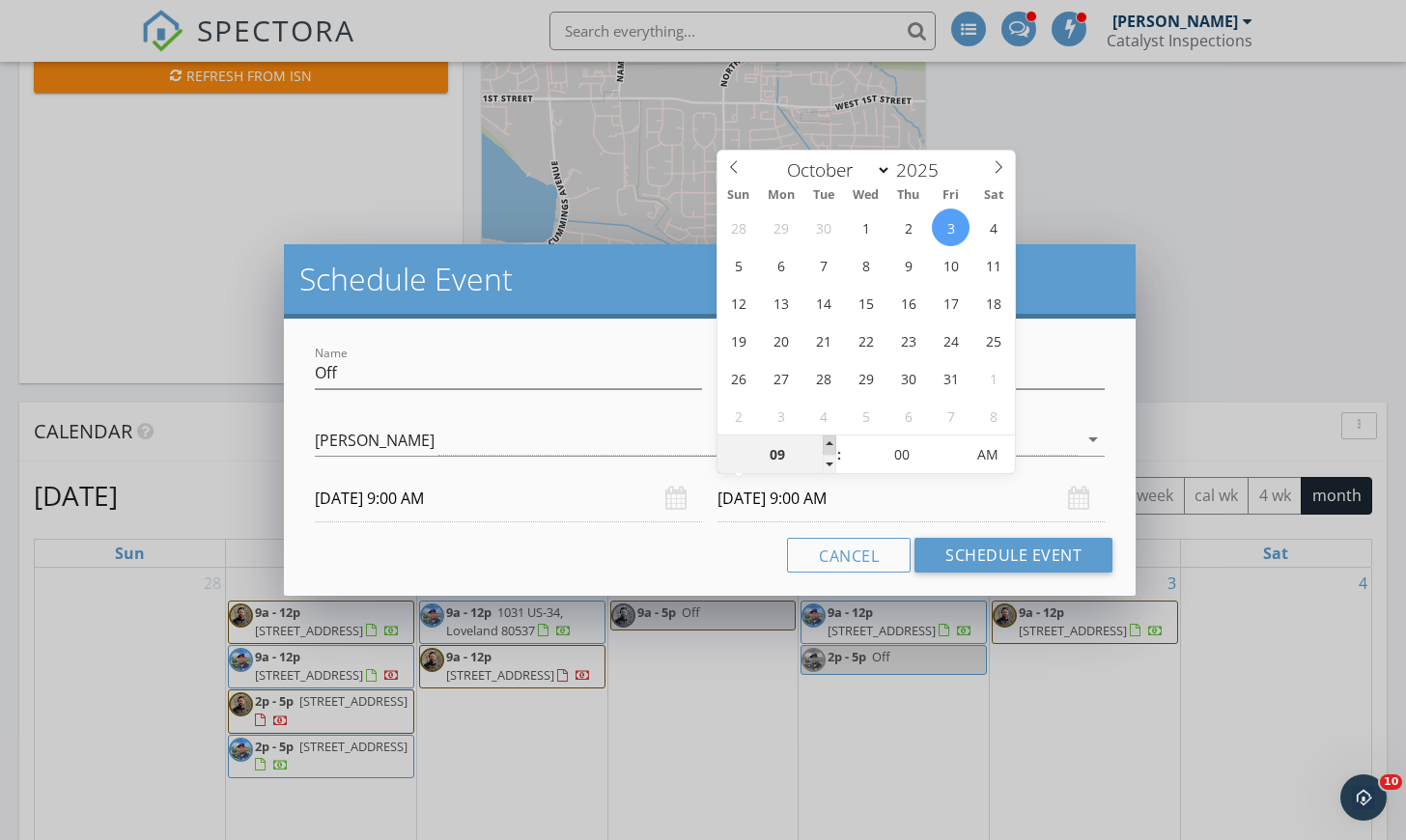
type input "10"
type input "[DATE] 10:00 AM"
click at [832, 444] on span at bounding box center [829, 445] width 14 height 19
type input "11"
type input "[DATE] 11:00 AM"
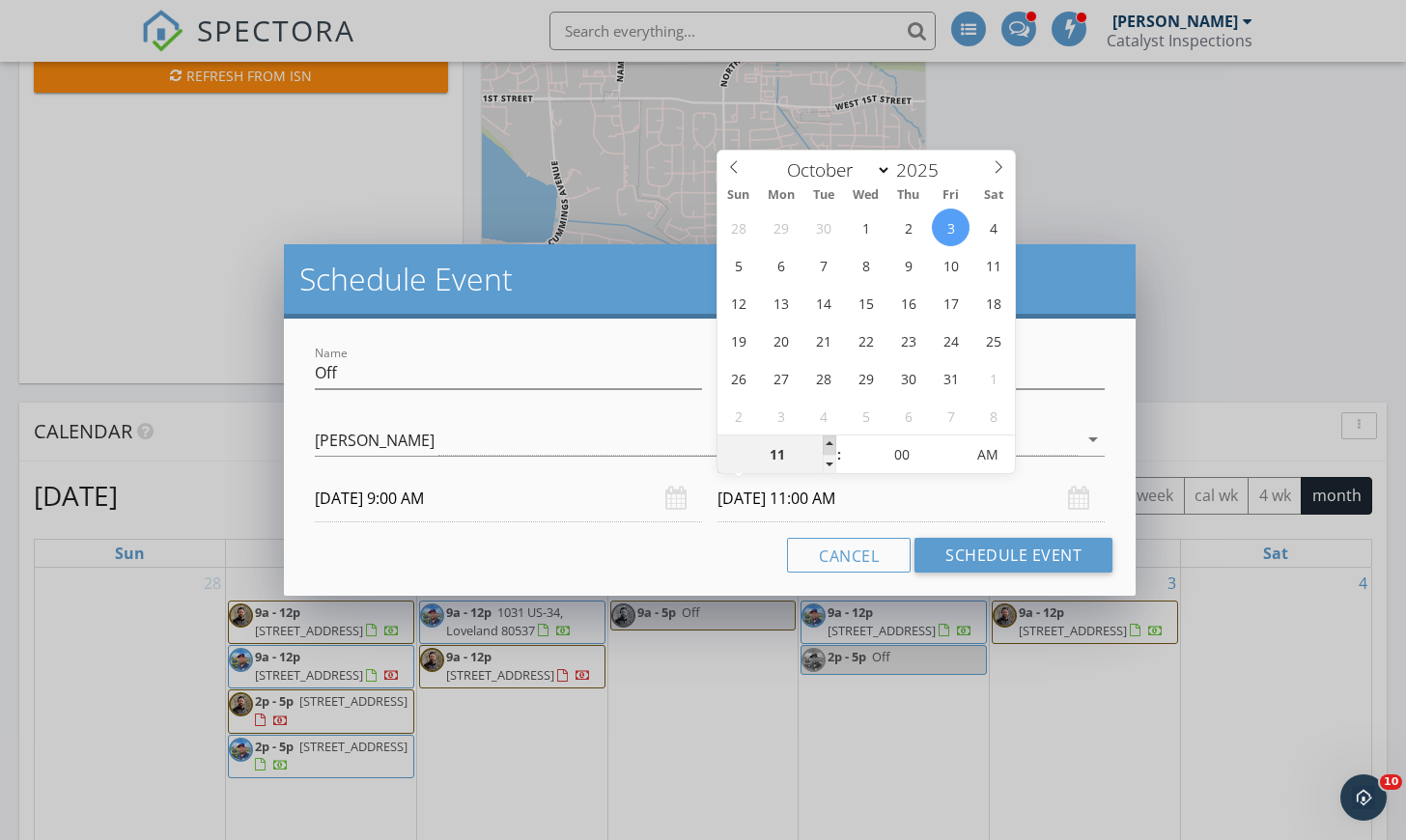
click at [832, 444] on span at bounding box center [829, 445] width 14 height 19
type input "12"
type input "[DATE] 12:00 PM"
click at [832, 444] on span at bounding box center [829, 445] width 14 height 19
type input "01"
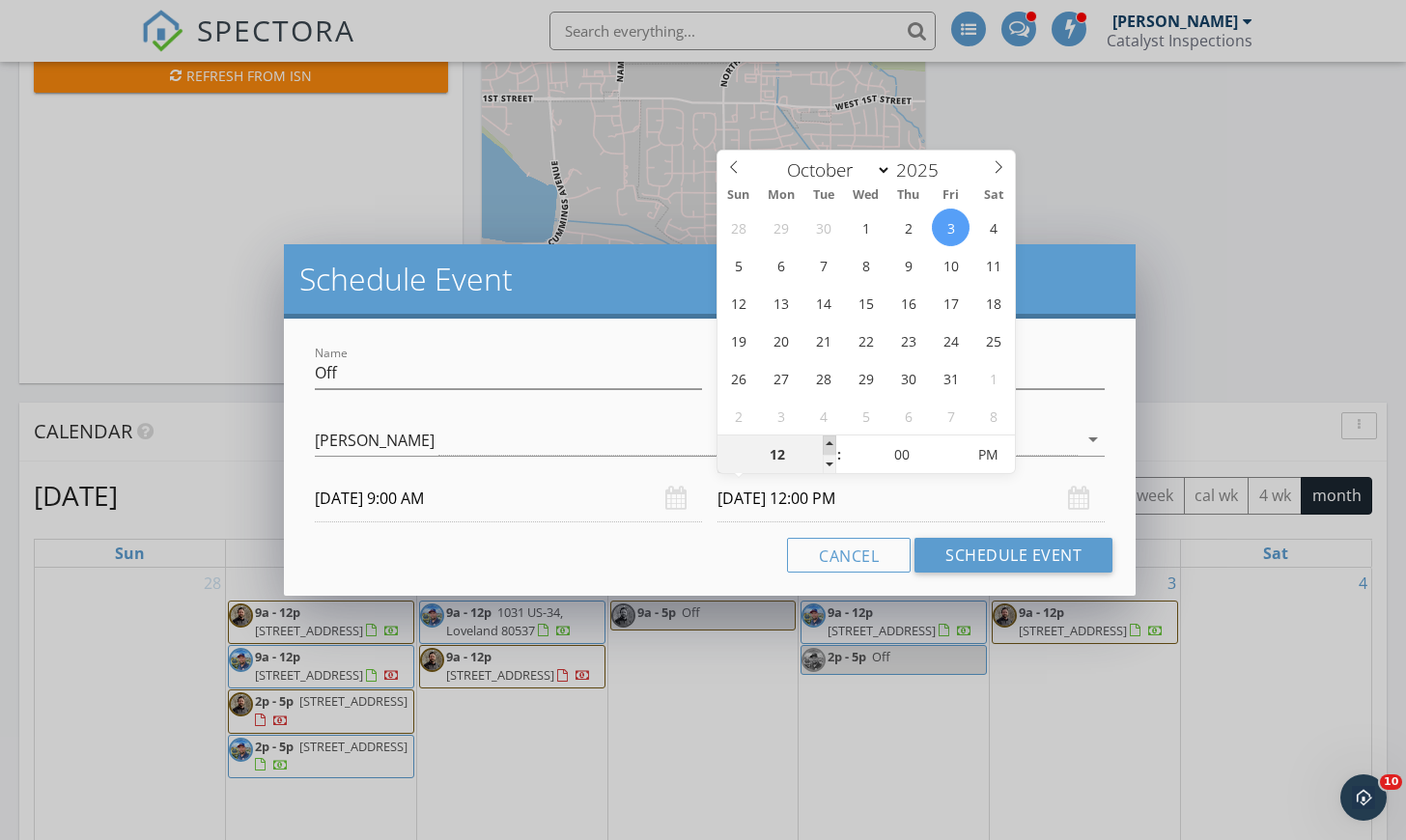
type input "[DATE] 1:00 PM"
click at [832, 444] on span at bounding box center [829, 445] width 14 height 19
type input "02"
type input "[DATE] 2:00 PM"
click at [832, 444] on span at bounding box center [829, 445] width 14 height 19
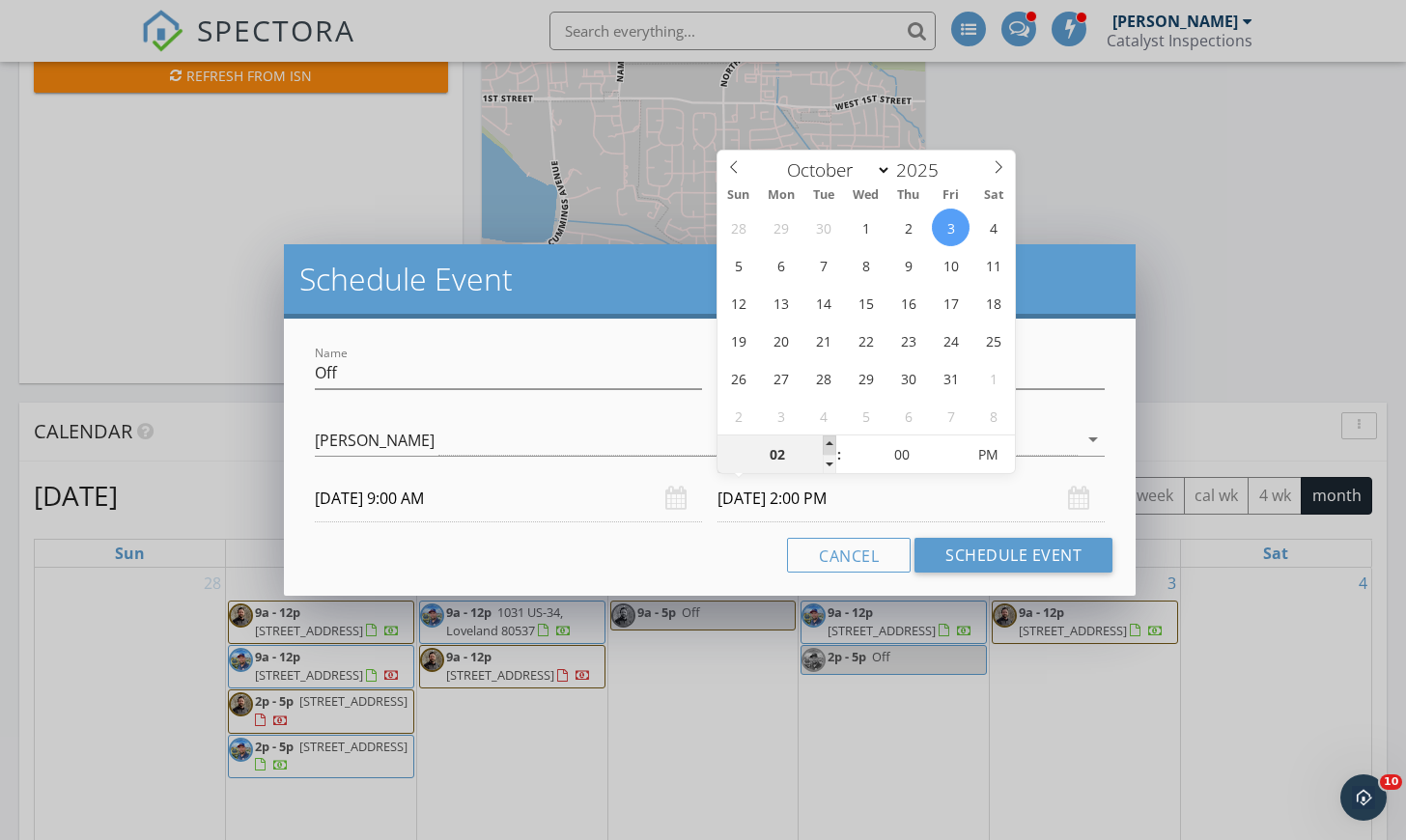
type input "03"
type input "[DATE] 3:00 PM"
click at [832, 444] on span at bounding box center [829, 445] width 14 height 19
type input "04"
type input "[DATE] 4:00 PM"
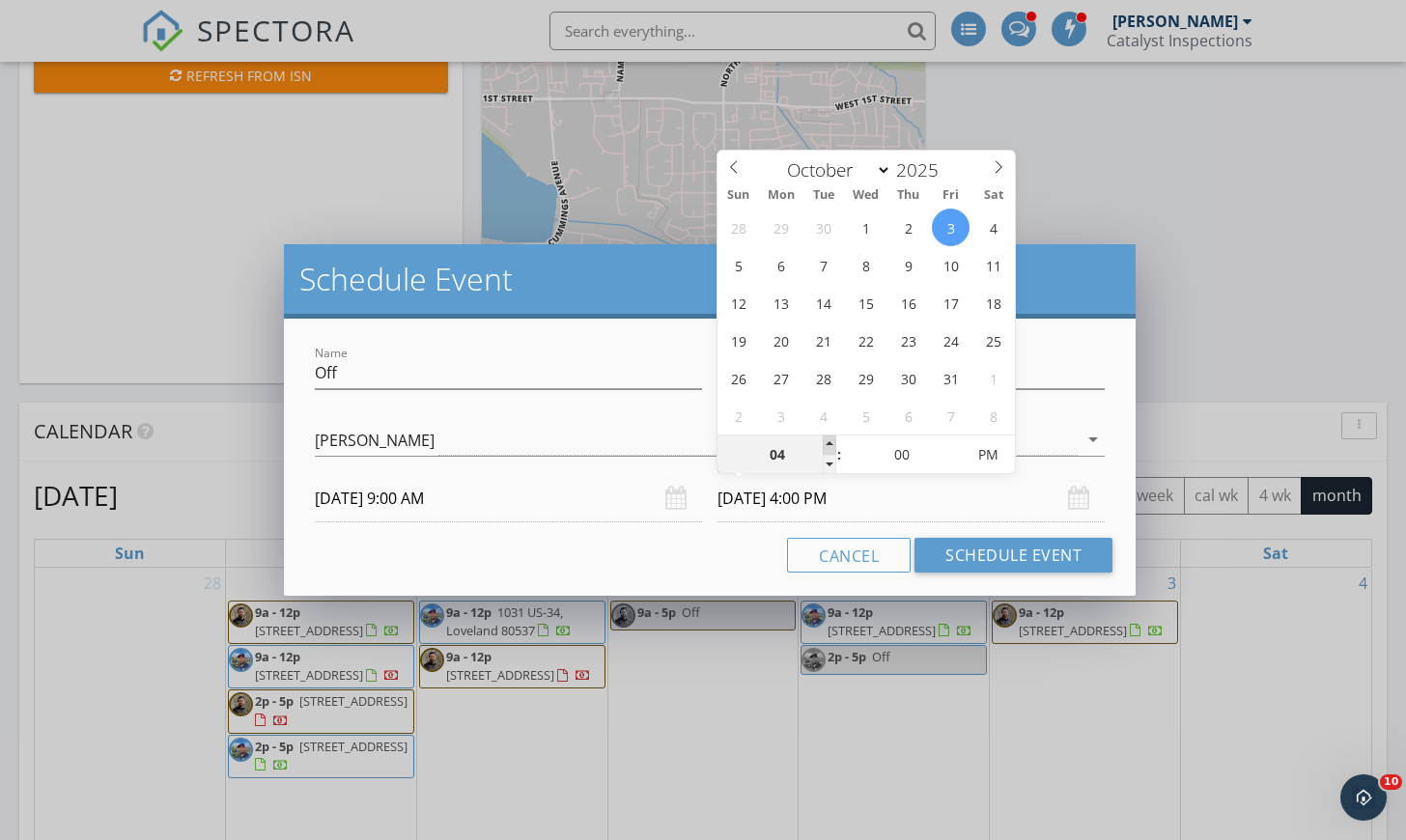
click at [832, 444] on span at bounding box center [829, 445] width 14 height 19
type input "05"
type input "[DATE] 5:00 PM"
click at [832, 444] on span at bounding box center [829, 445] width 14 height 19
click at [1069, 551] on button "Schedule Event" at bounding box center [1013, 555] width 198 height 35
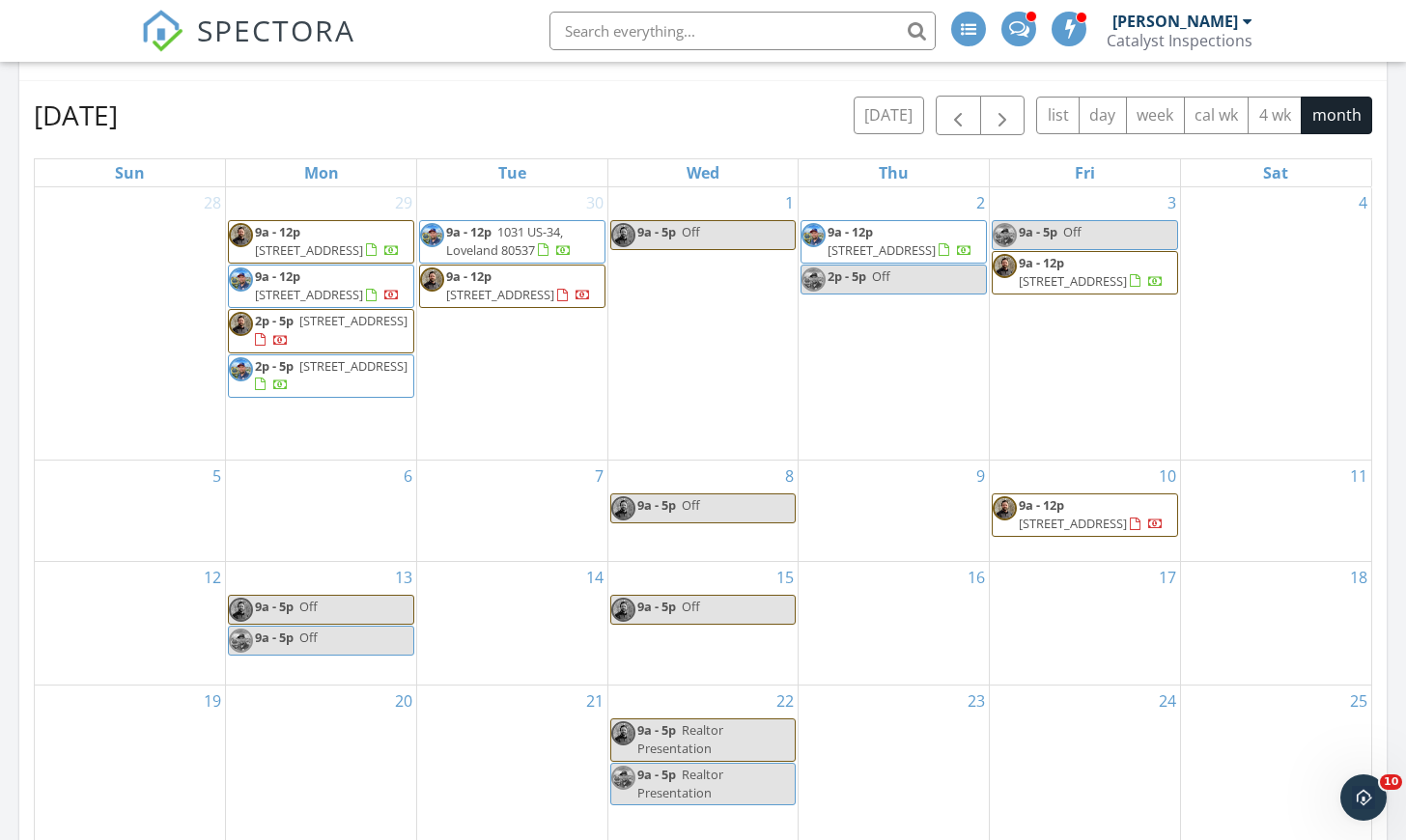
scroll to position [894, 0]
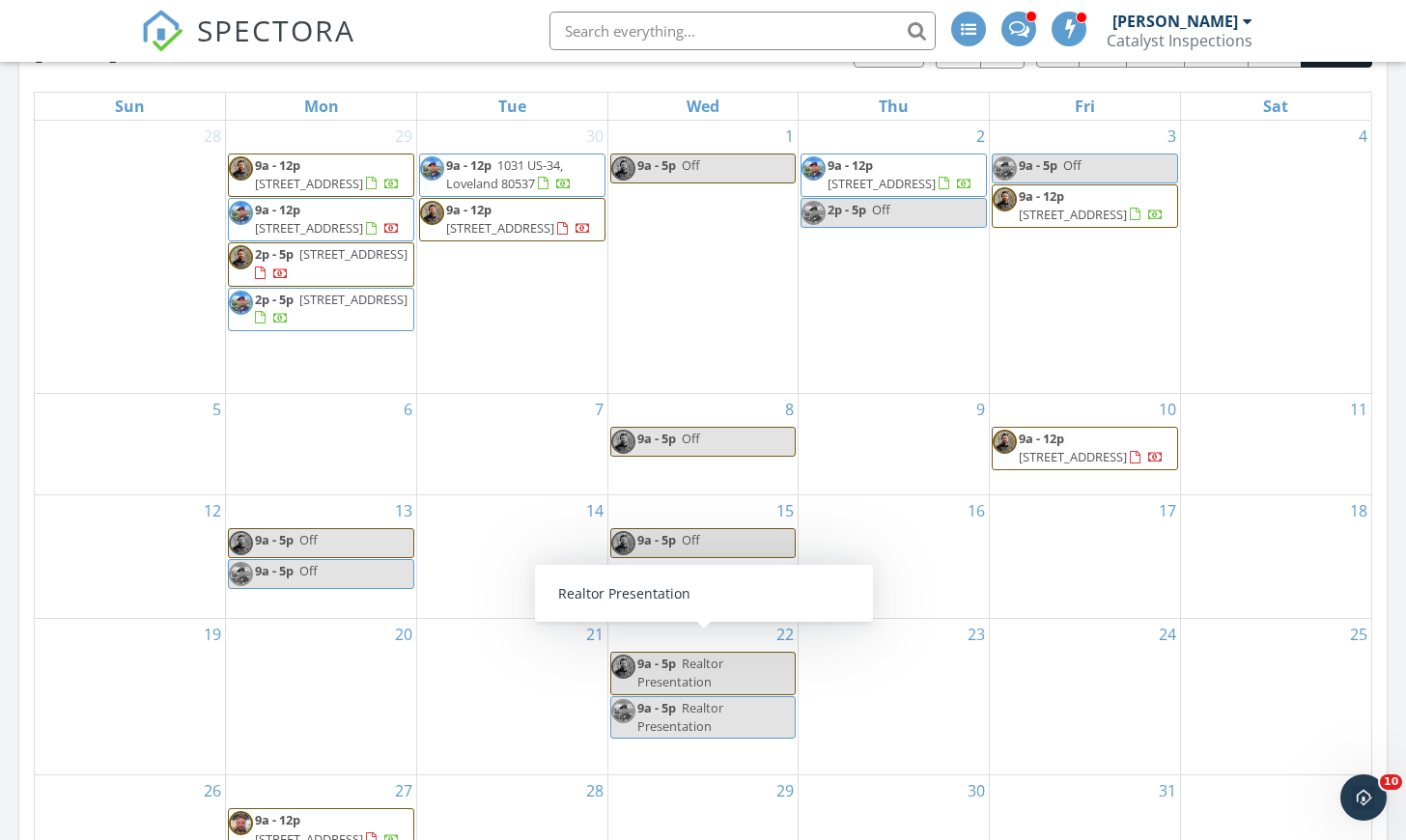
click at [729, 656] on div "9a - 5p Realtor Presentation" at bounding box center [703, 674] width 185 height 37
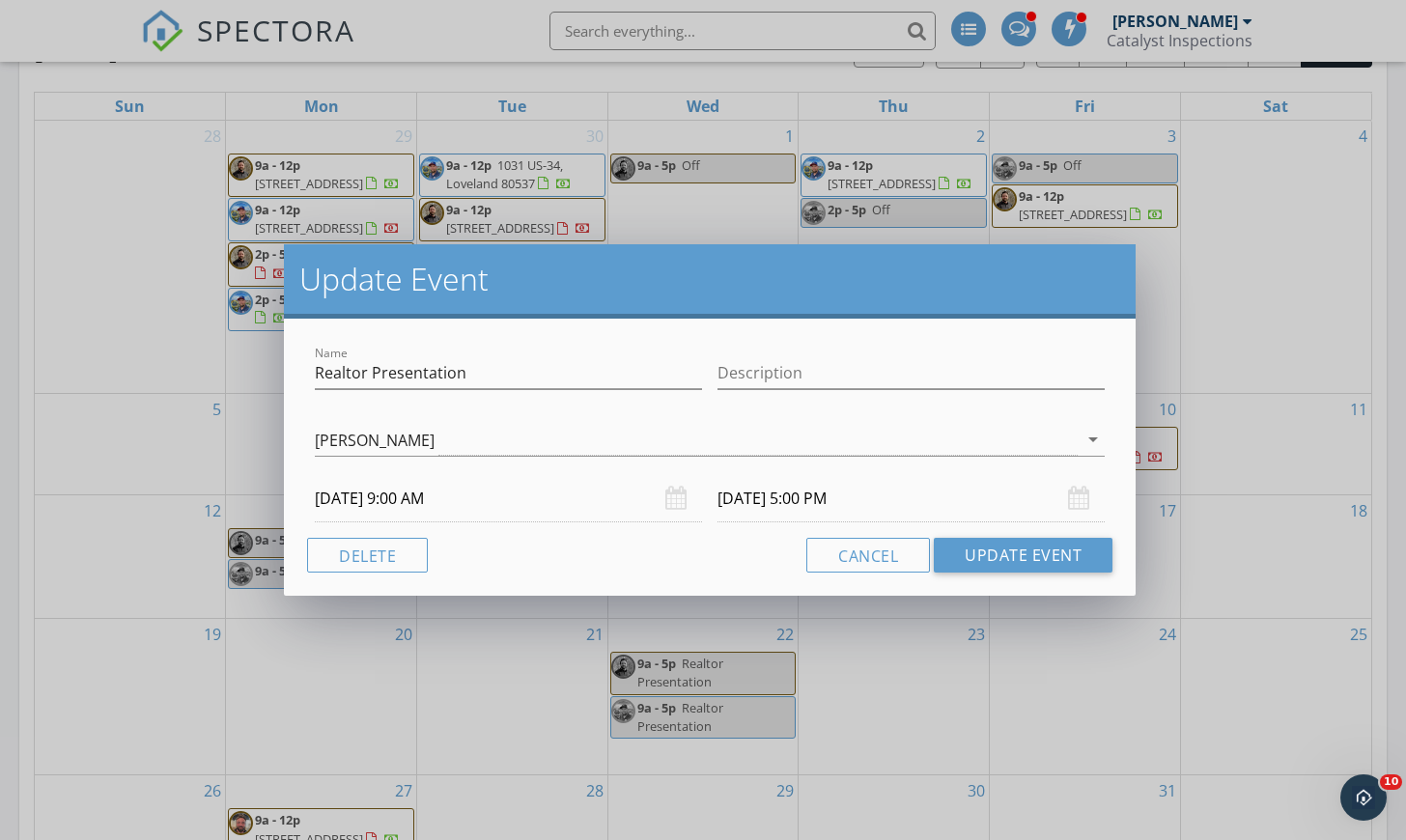
click at [623, 351] on div "Name Realtor Presentation" at bounding box center [508, 376] width 387 height 63
click at [633, 383] on input "Realtor Presentation" at bounding box center [508, 373] width 387 height 32
click at [634, 382] on input "Realtor Presentation" at bounding box center [508, 373] width 387 height 32
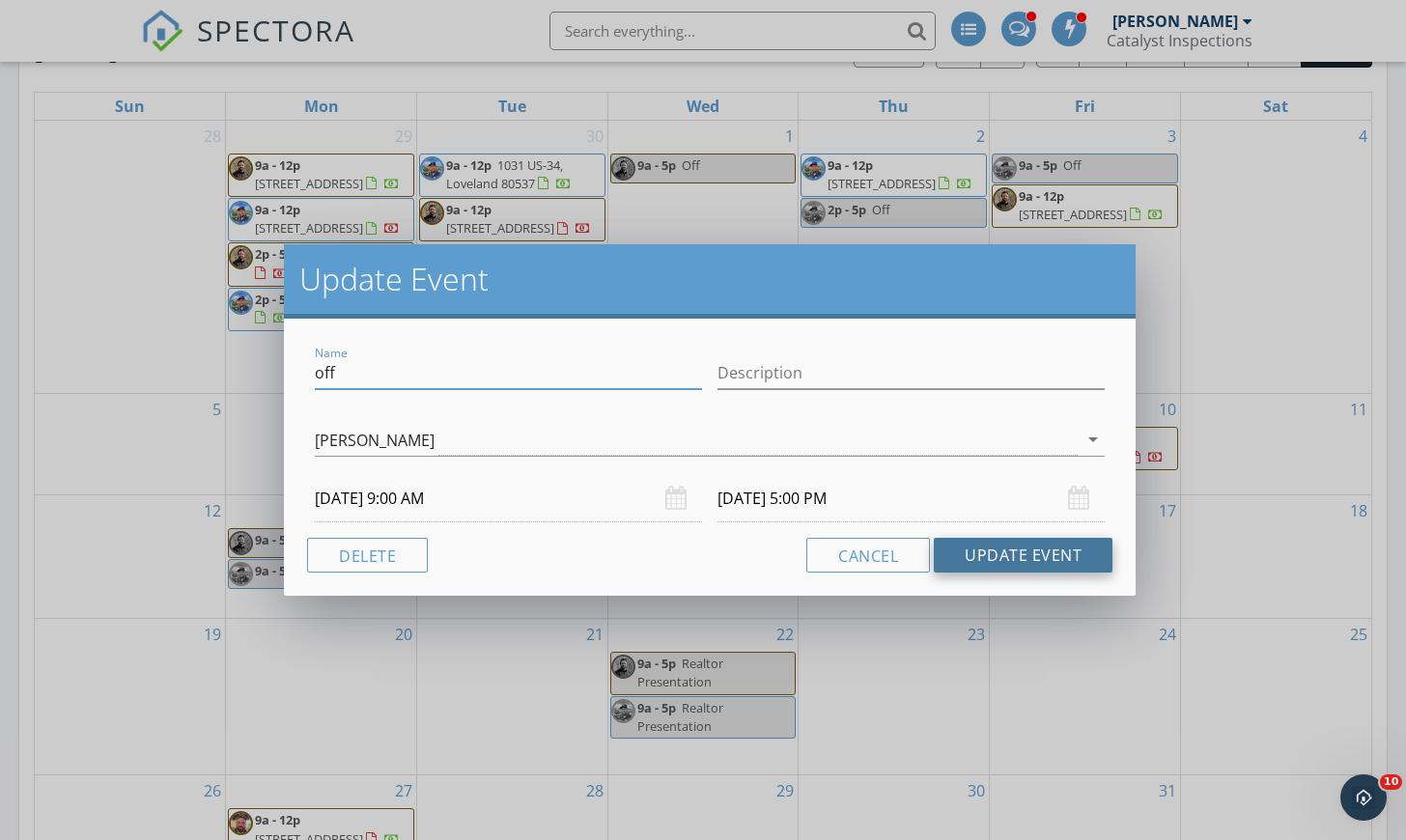
type input "off"
click at [1054, 563] on button "Update Event" at bounding box center [1023, 555] width 179 height 35
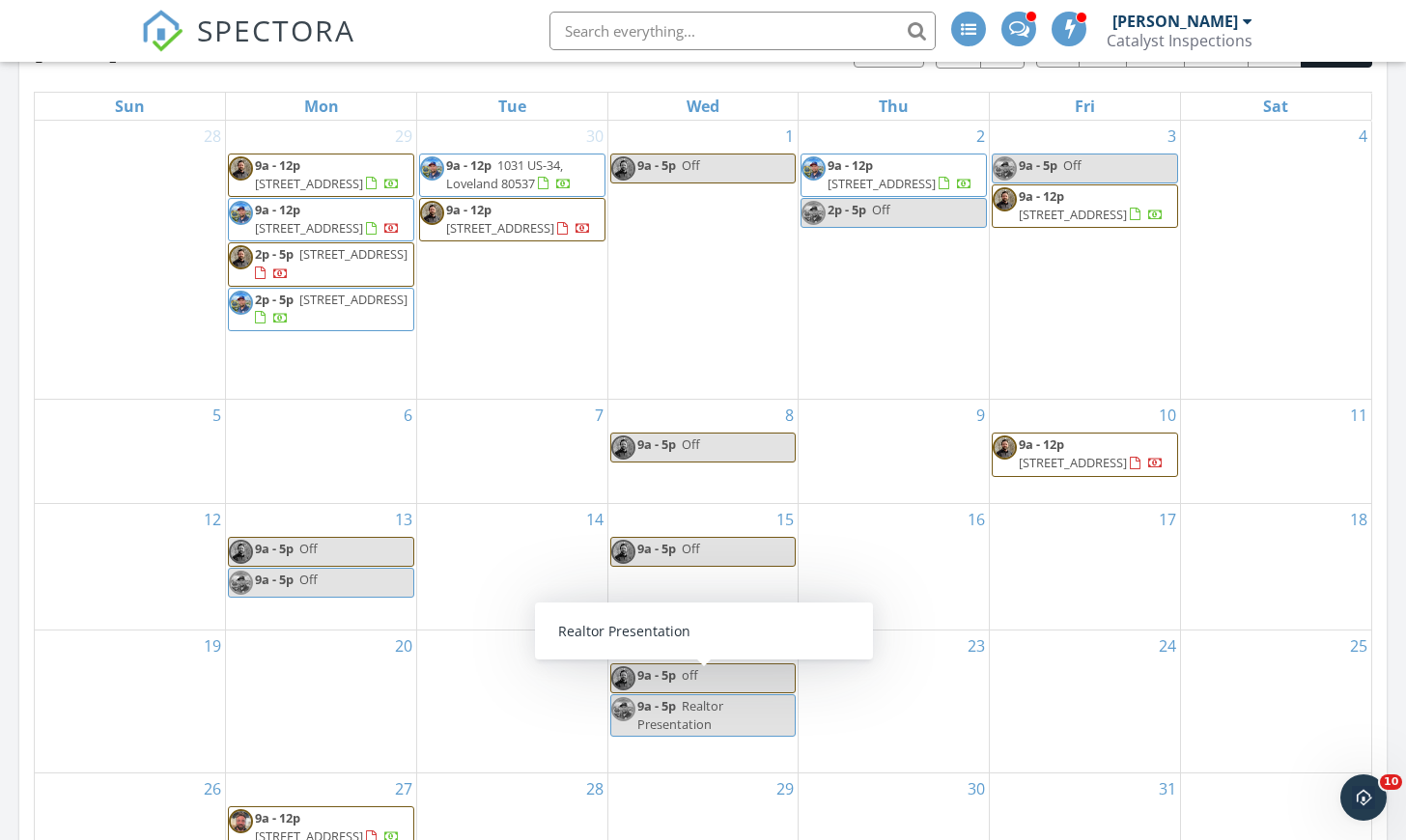
click at [736, 700] on div "9a - 5p Realtor Presentation" at bounding box center [703, 715] width 185 height 37
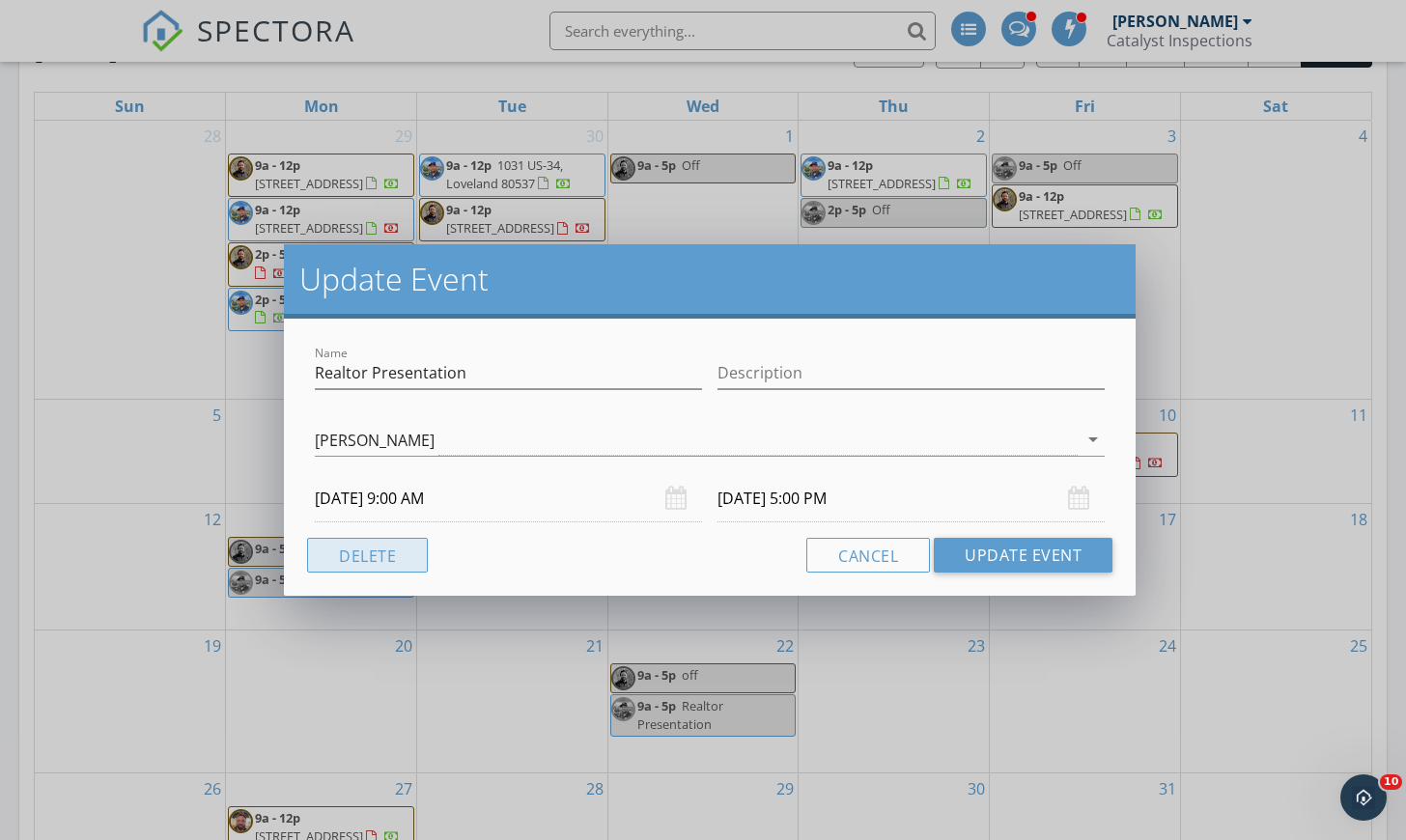
click at [384, 552] on button "Delete" at bounding box center [367, 555] width 121 height 35
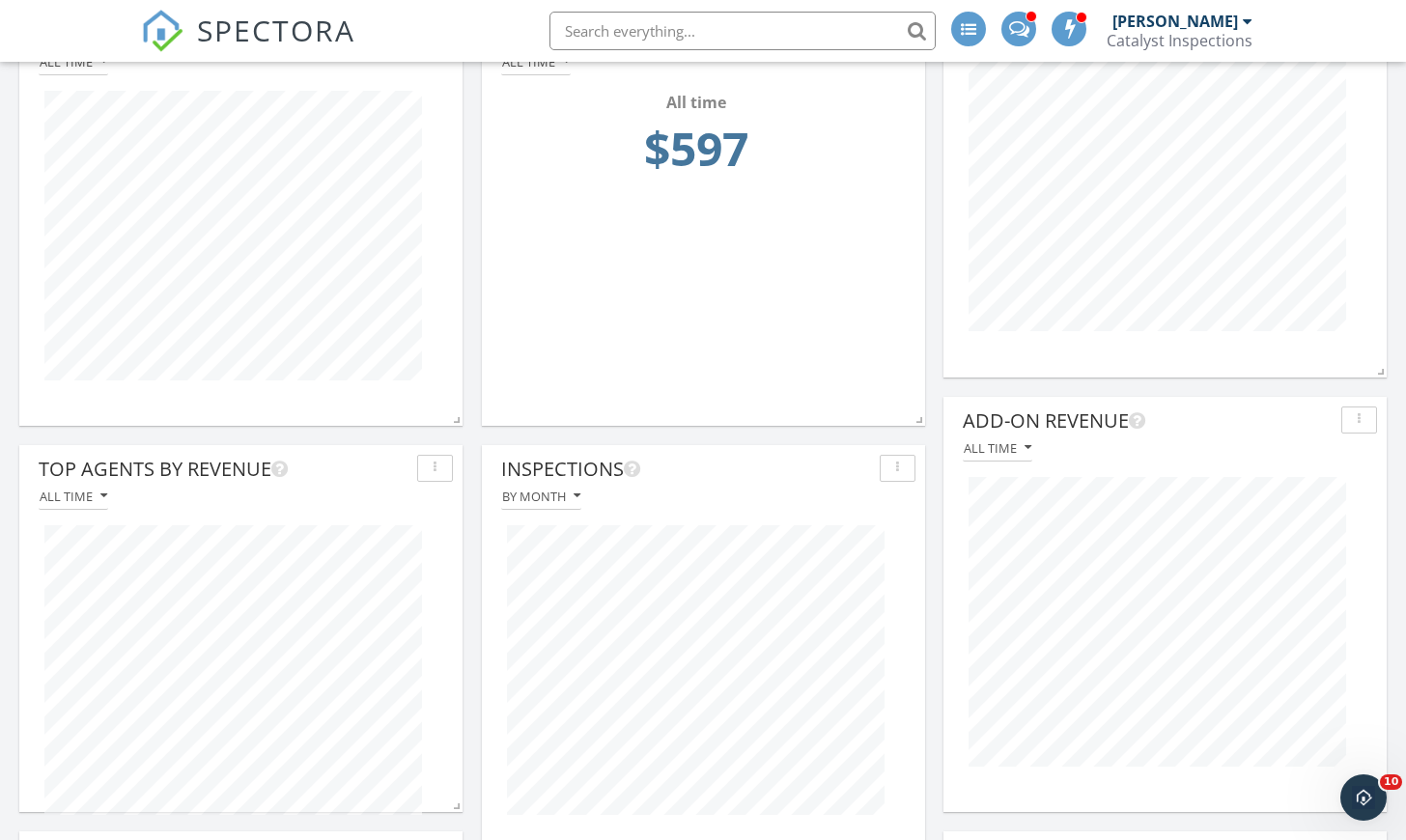
scroll to position [2642, 0]
